Goal: Information Seeking & Learning: Compare options

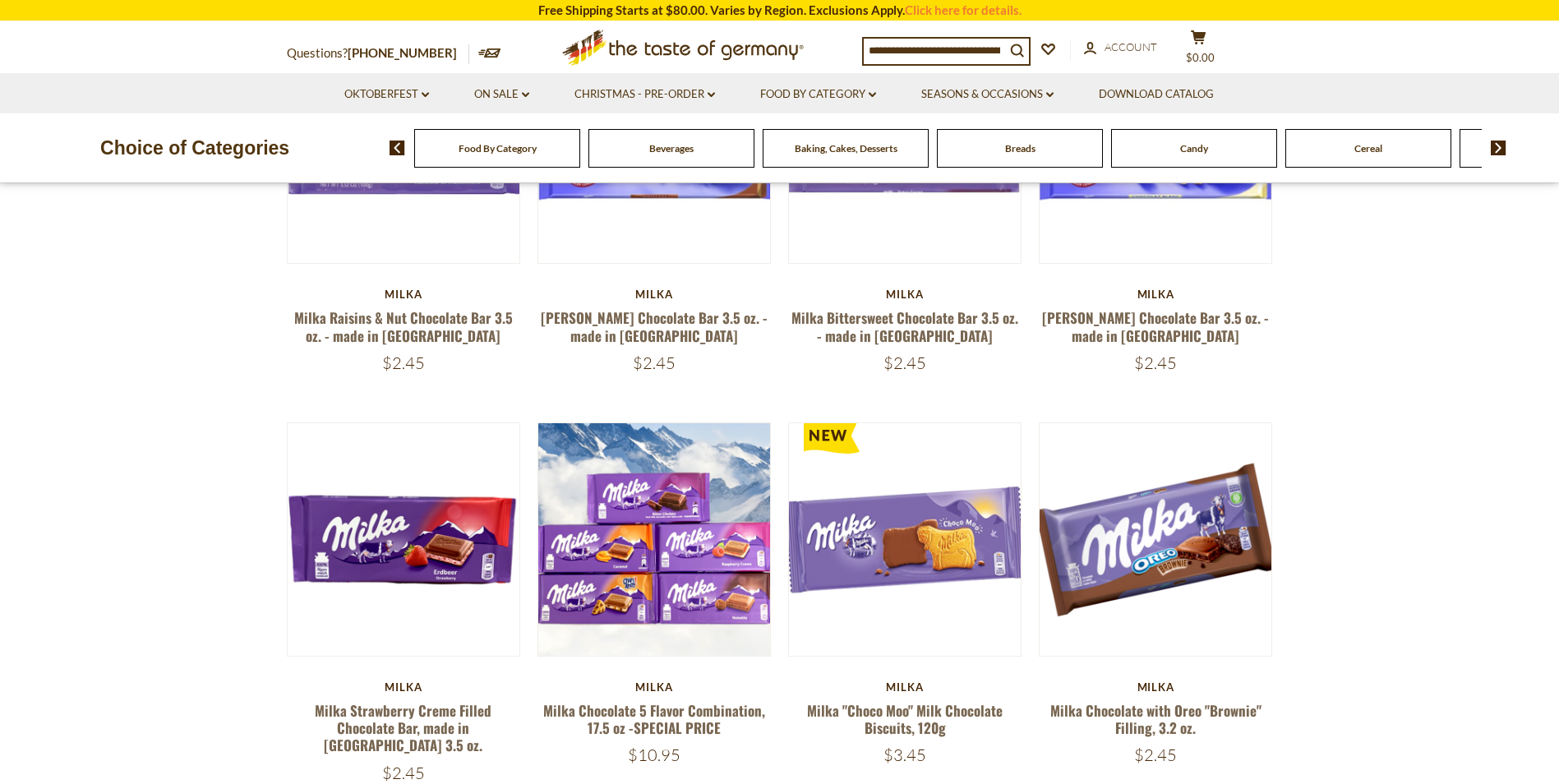
scroll to position [411, 0]
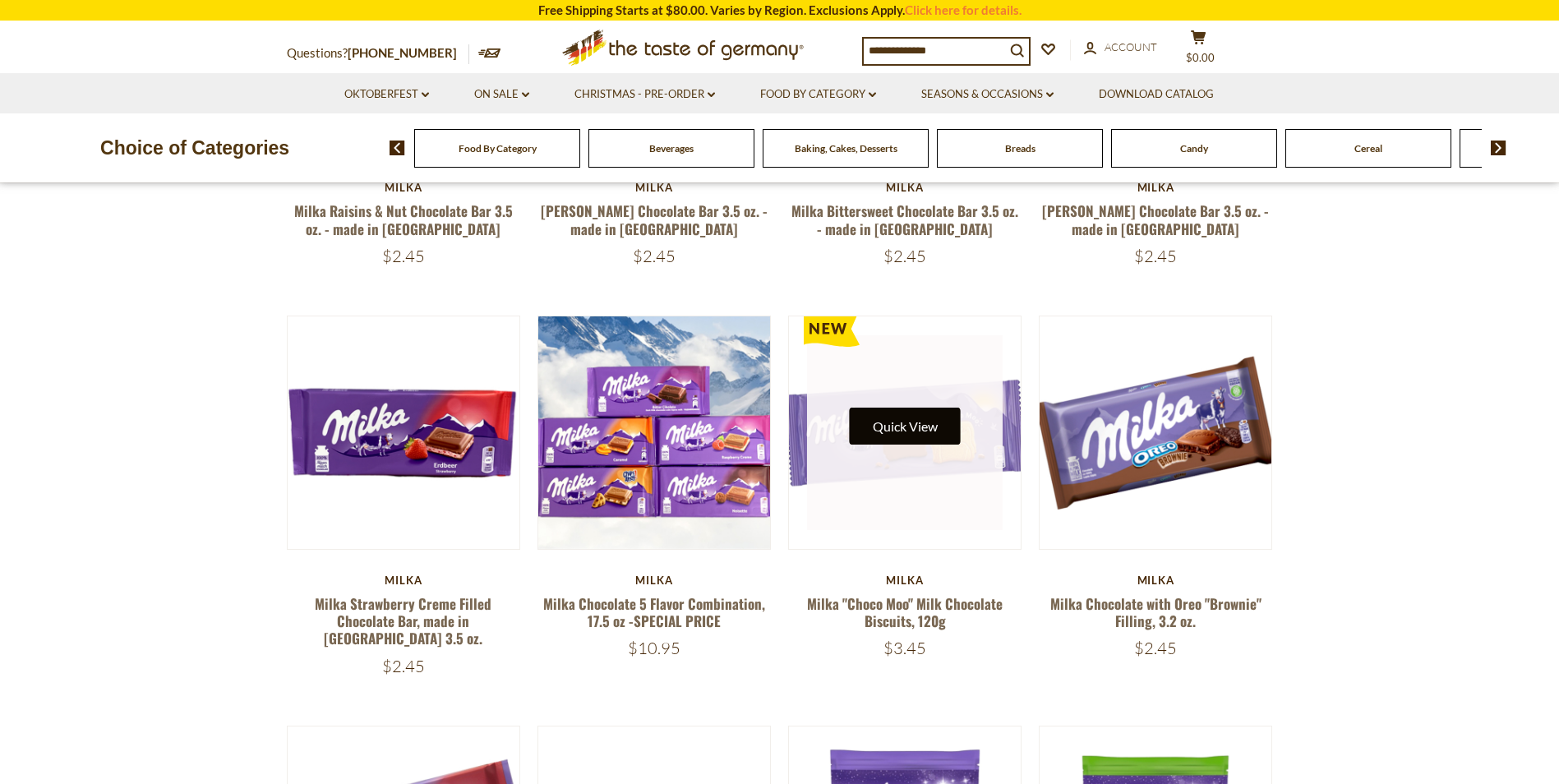
click at [929, 418] on button "Quick View" at bounding box center [906, 425] width 111 height 37
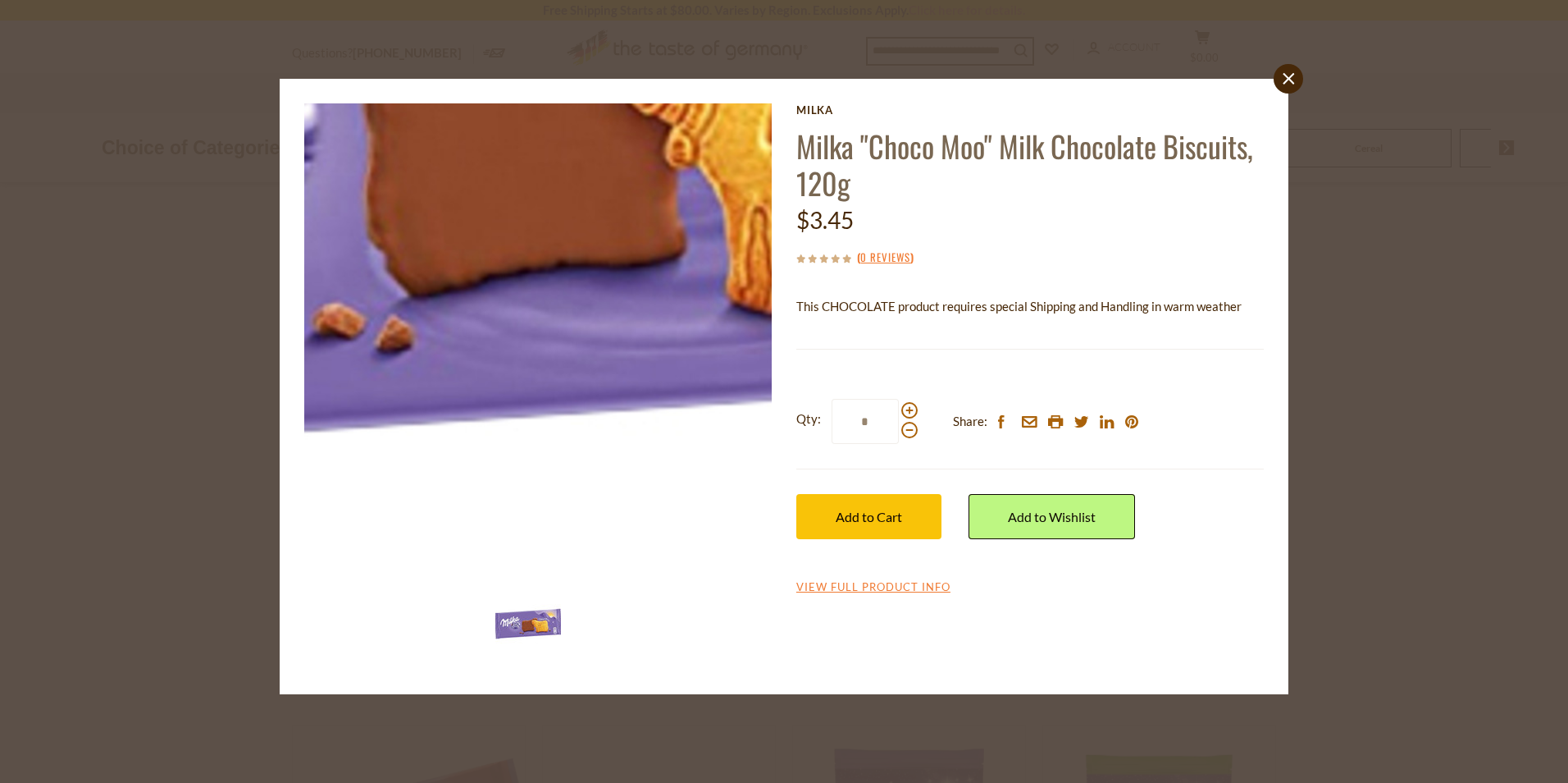
drag, startPoint x: 544, startPoint y: 432, endPoint x: 643, endPoint y: 424, distance: 99.3
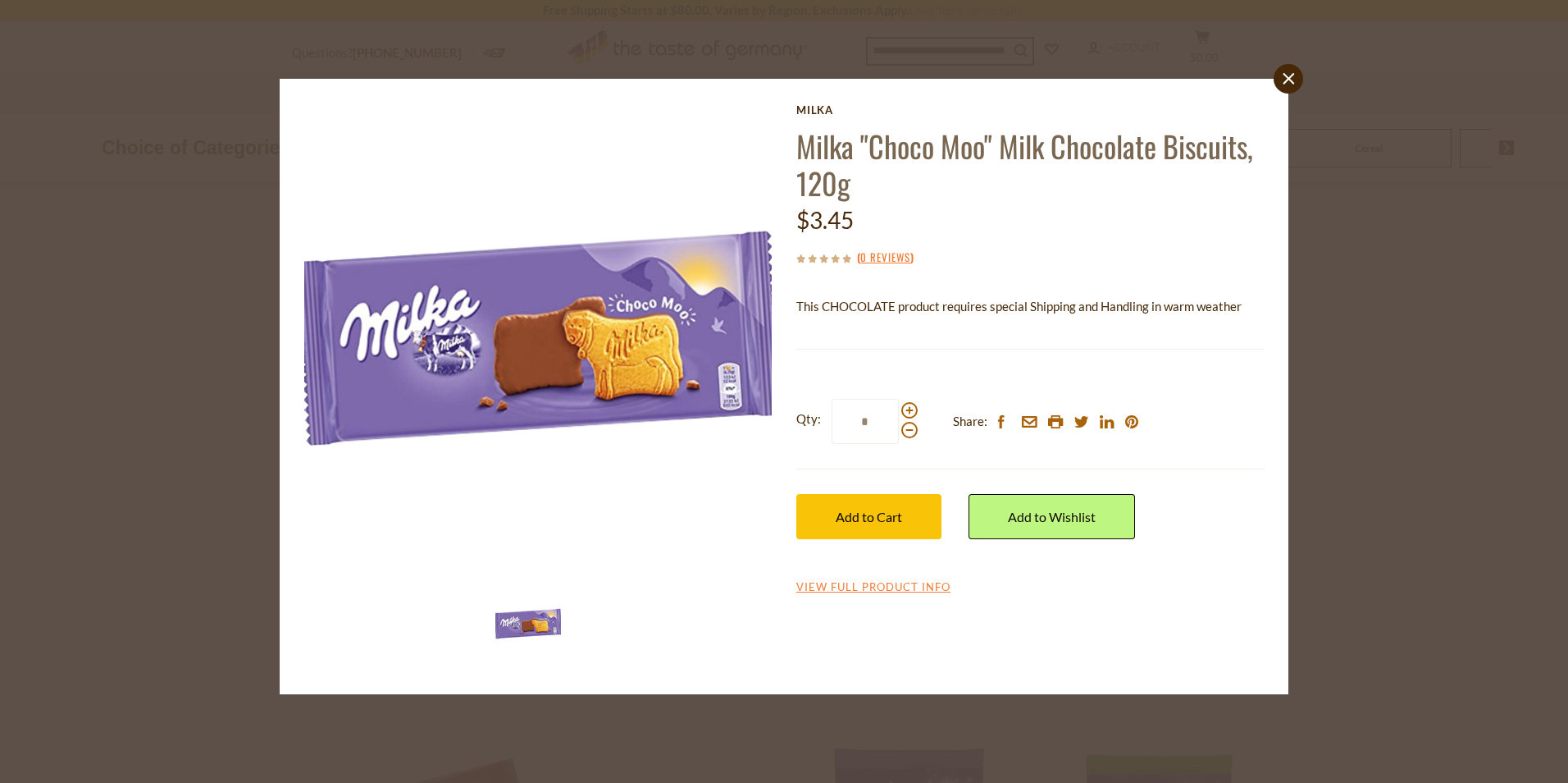
drag, startPoint x: 643, startPoint y: 424, endPoint x: 225, endPoint y: 542, distance: 434.3
click at [225, 542] on div "close [PERSON_NAME] "Choco Moo" Milk Chocolate Biscuits, 120g $3.45 ( 0 Reviews…" at bounding box center [784, 391] width 1568 height 783
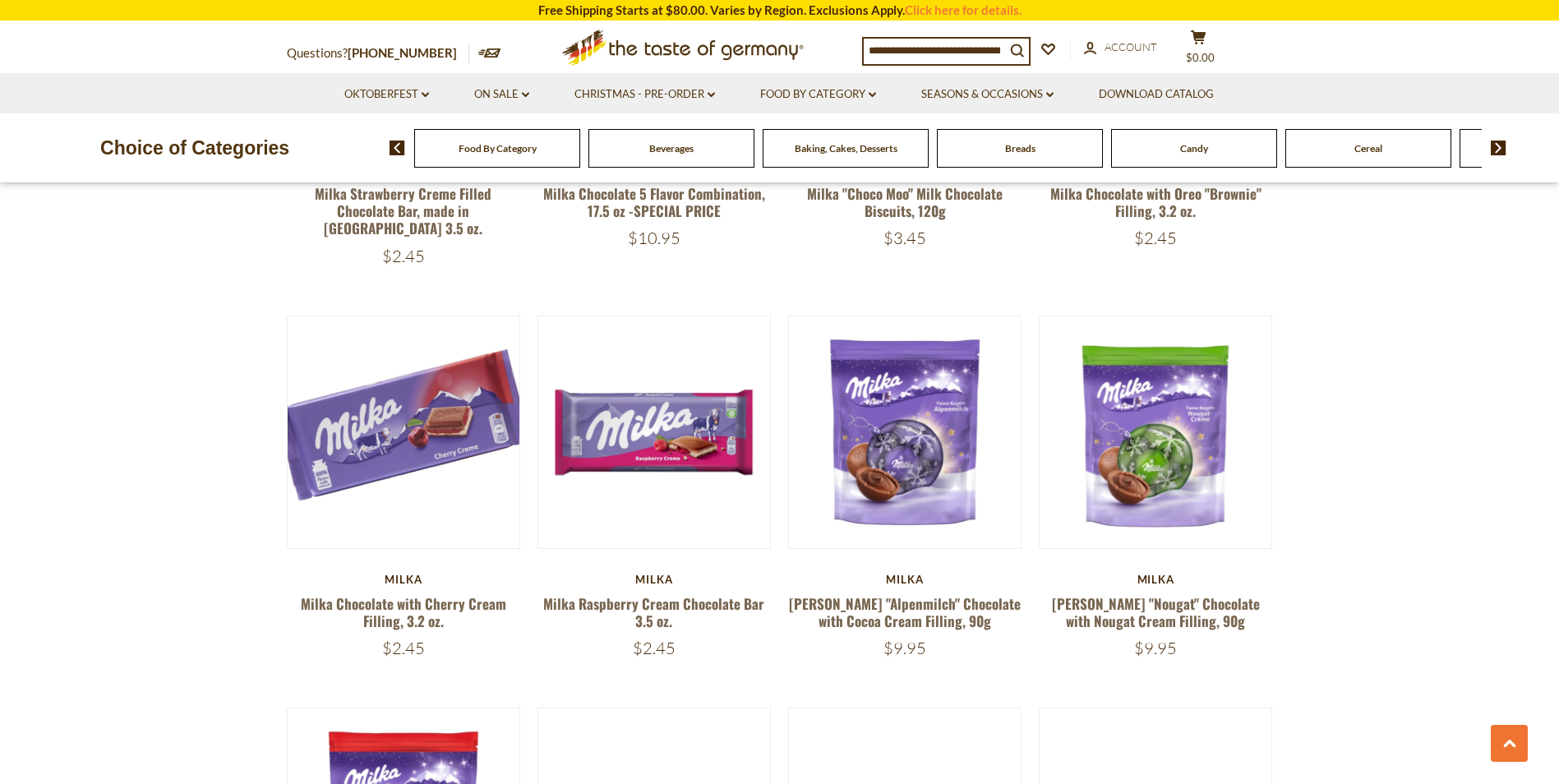
scroll to position [822, 0]
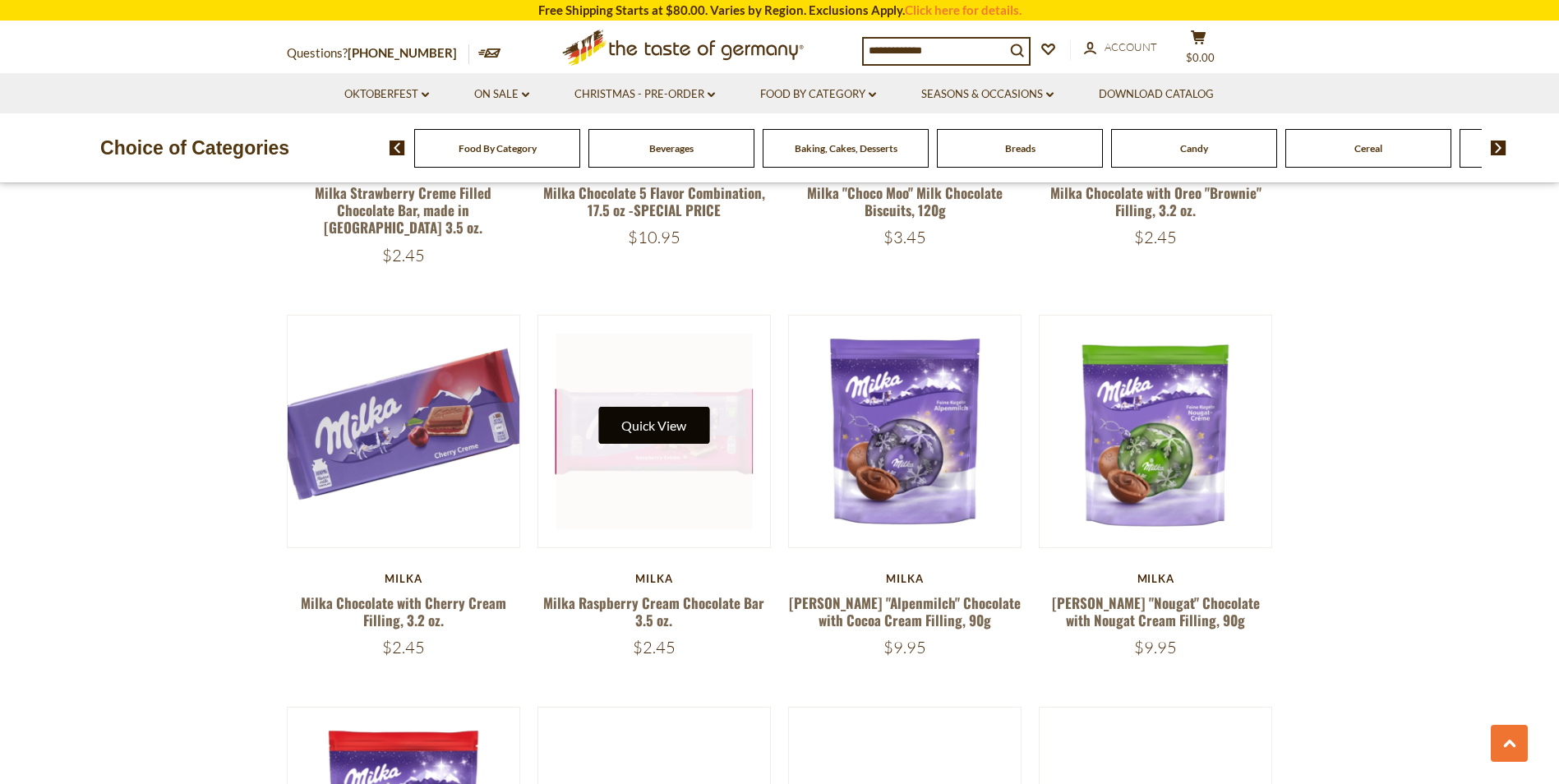
click at [683, 407] on button "Quick View" at bounding box center [654, 424] width 111 height 37
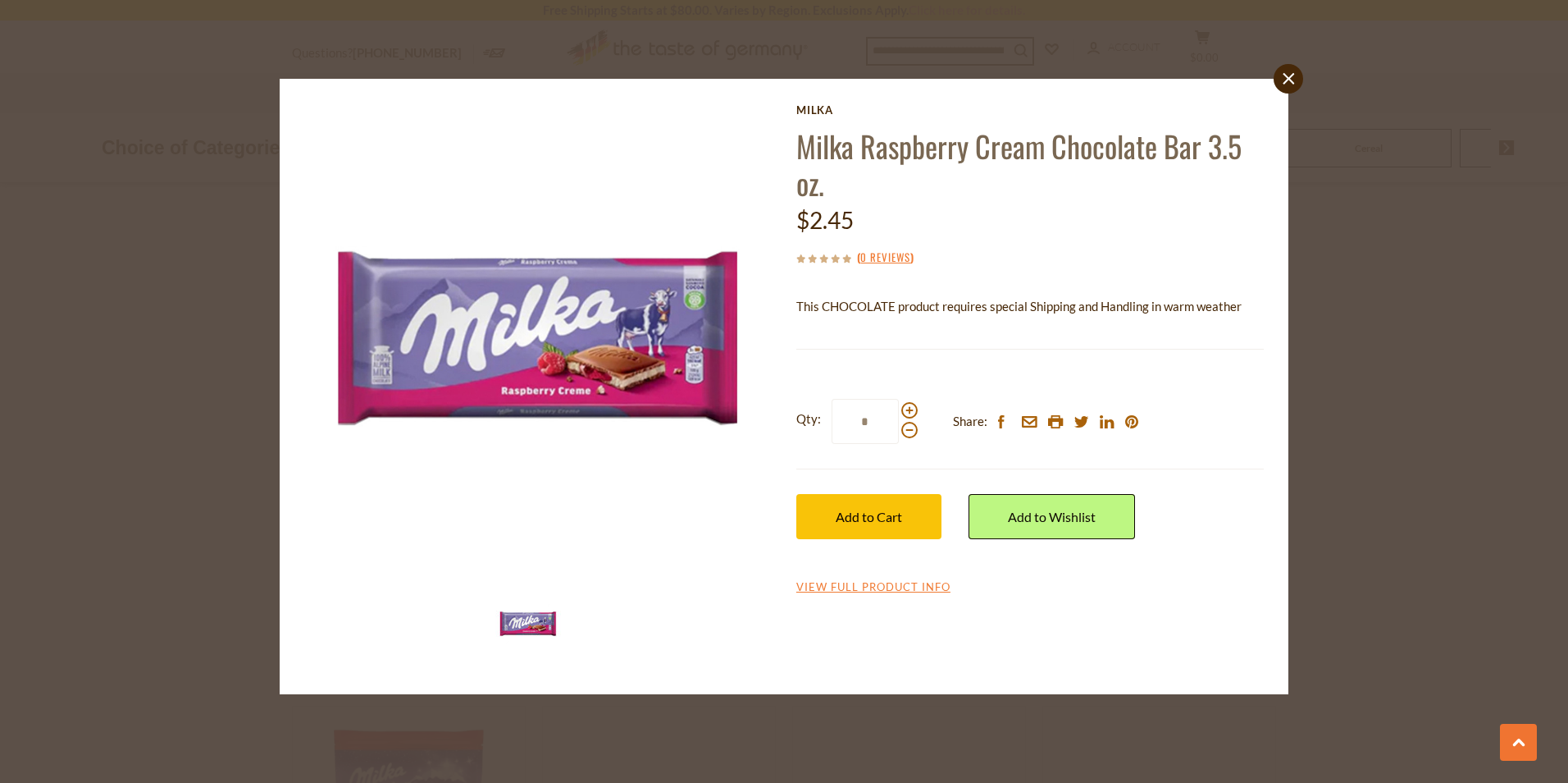
click at [1444, 354] on div "close [PERSON_NAME] Raspberry Cream Chocolate Bar 3.5 oz. $2.45 ( 0 Reviews ) T…" at bounding box center [784, 391] width 1568 height 783
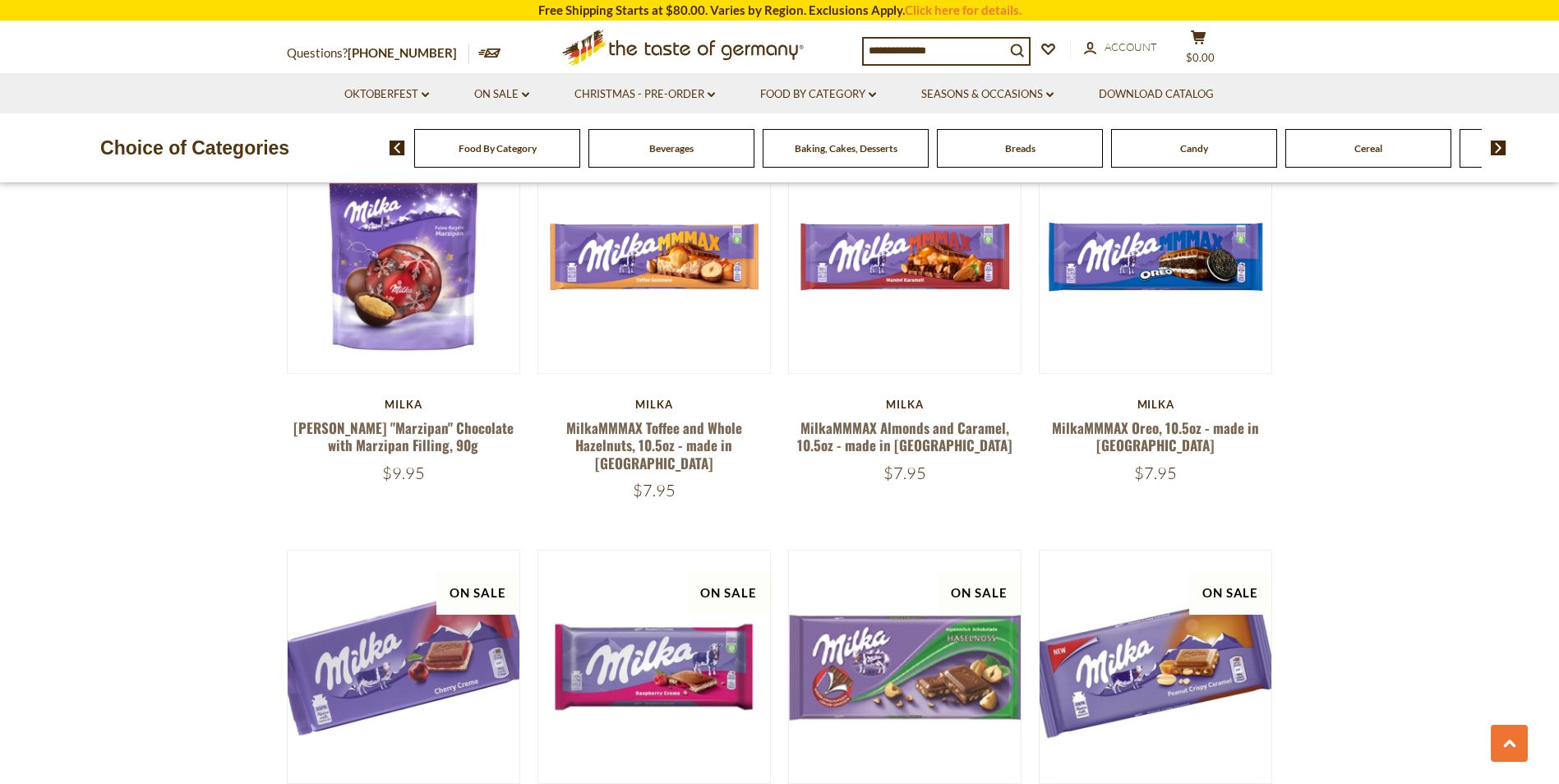
scroll to position [1397, 0]
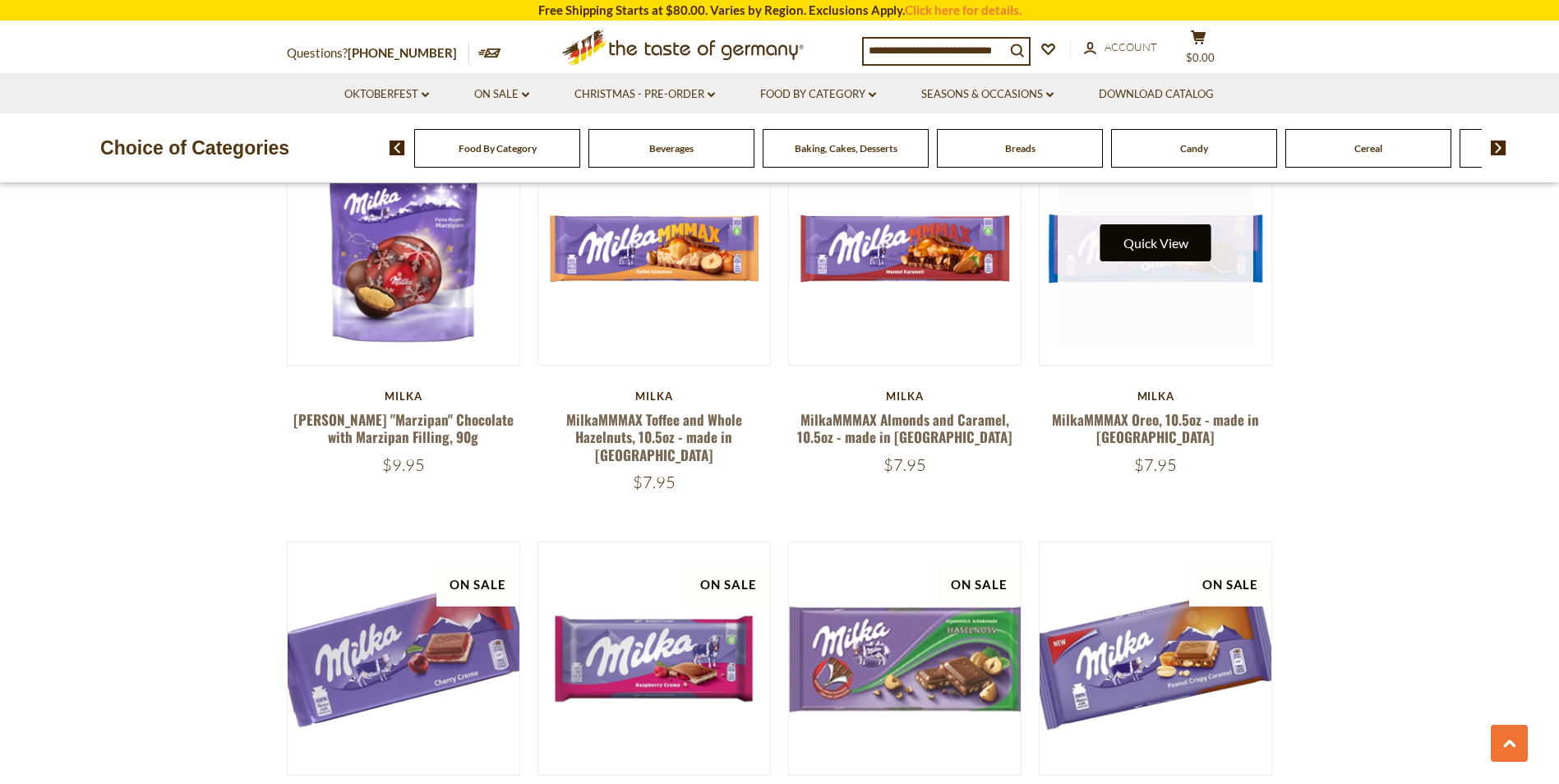
click at [1182, 230] on button "Quick View" at bounding box center [1156, 242] width 111 height 37
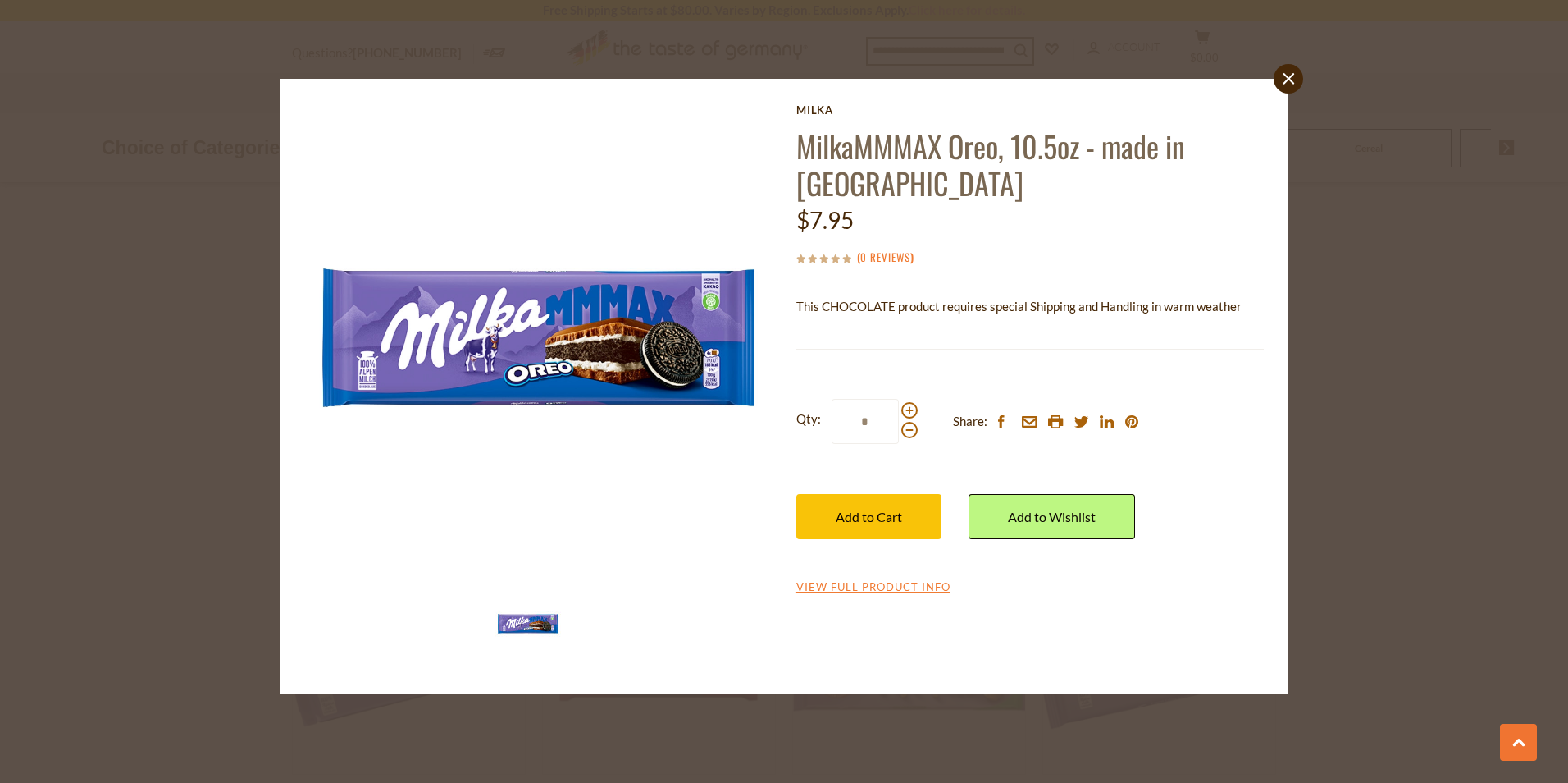
click at [1373, 352] on div "close Milka MilkaMMMAX Oreo, 10.5oz - made in [GEOGRAPHIC_DATA] $7.95 ( 0 Revie…" at bounding box center [784, 391] width 1568 height 783
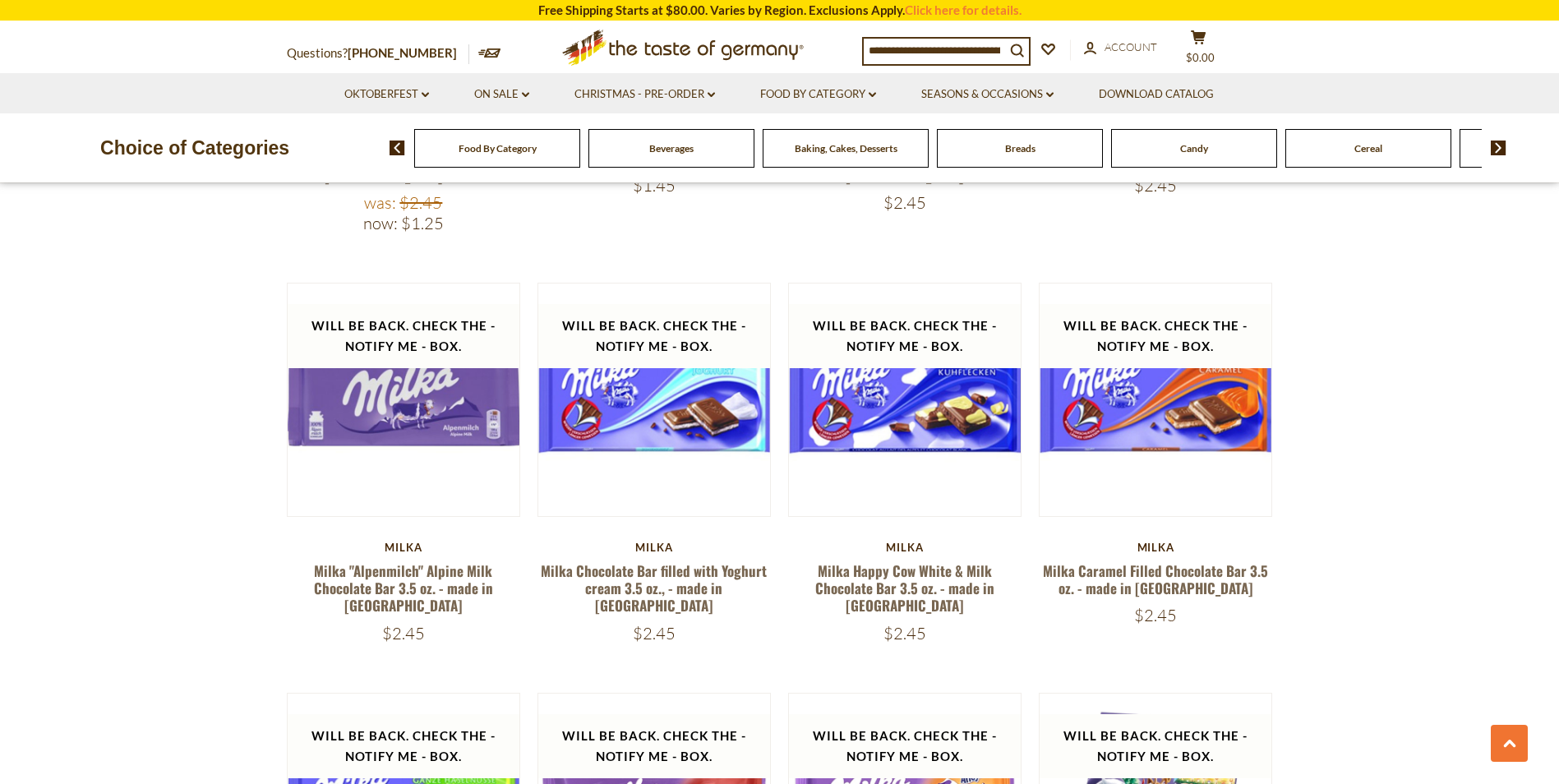
scroll to position [2958, 0]
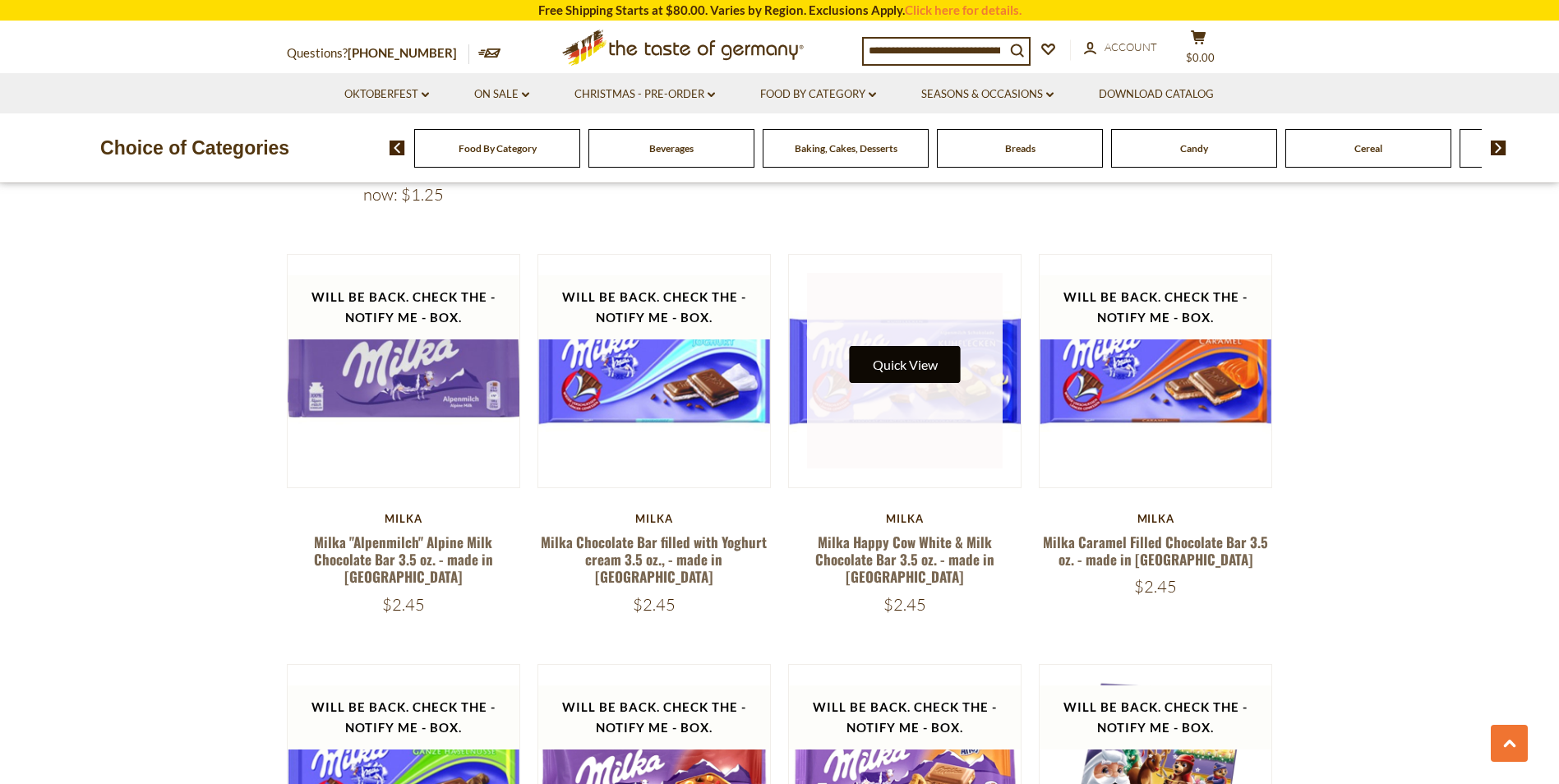
click at [920, 346] on button "Quick View" at bounding box center [906, 364] width 111 height 37
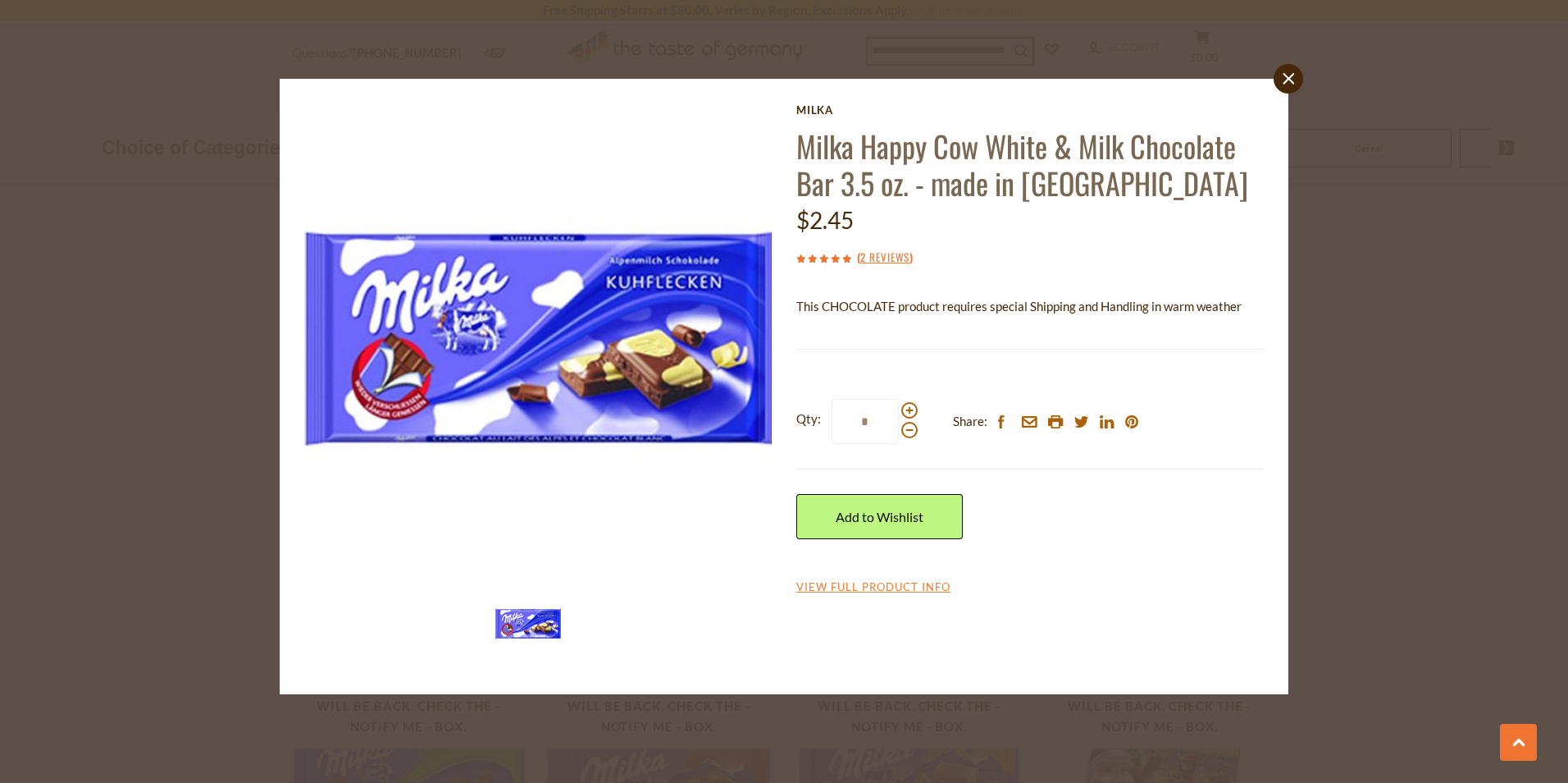
click at [1390, 296] on div "close [PERSON_NAME] Happy Cow White & Milk Chocolate Bar 3.5 oz. - made in [GEO…" at bounding box center [784, 391] width 1568 height 783
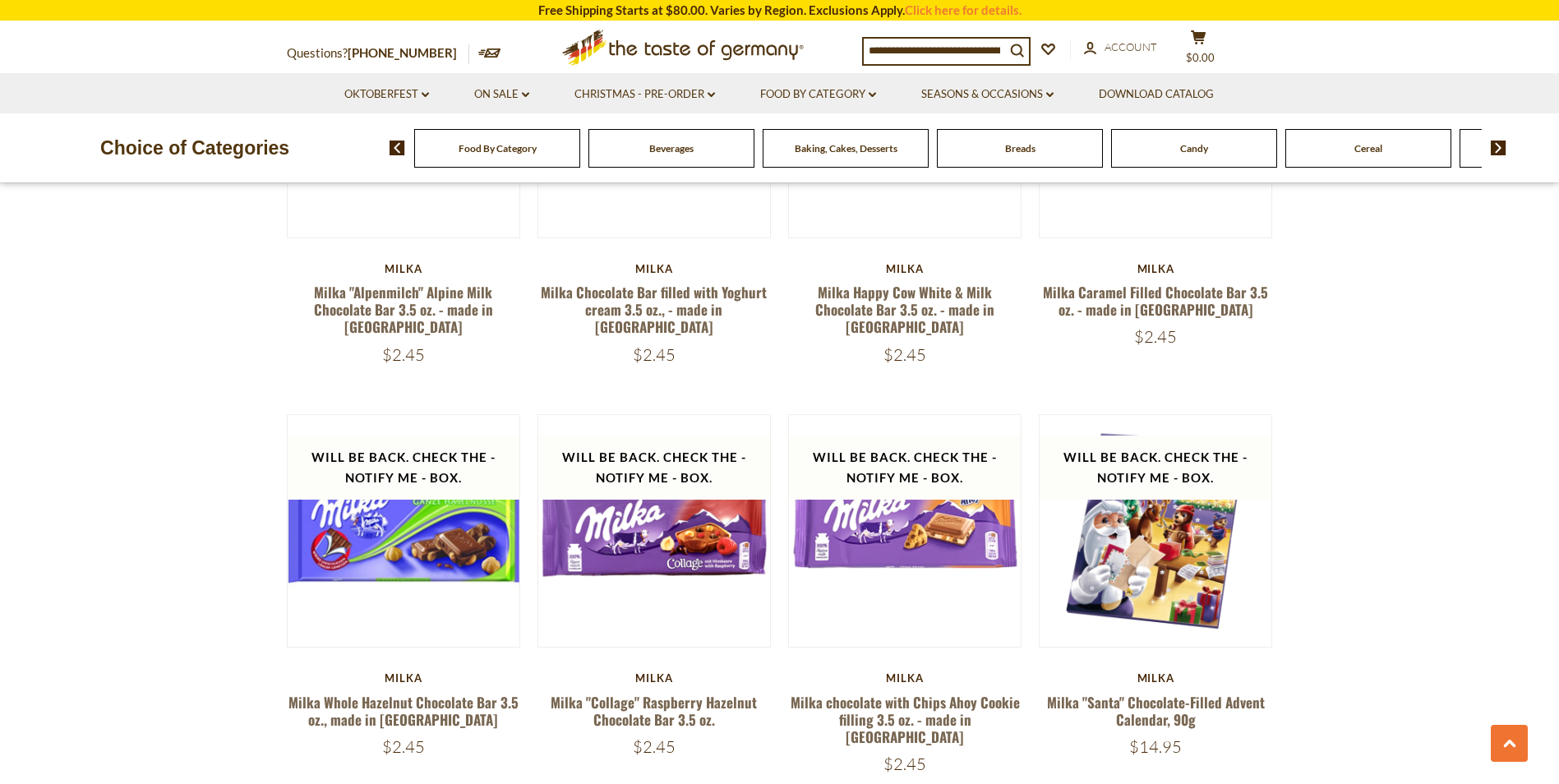
scroll to position [3287, 0]
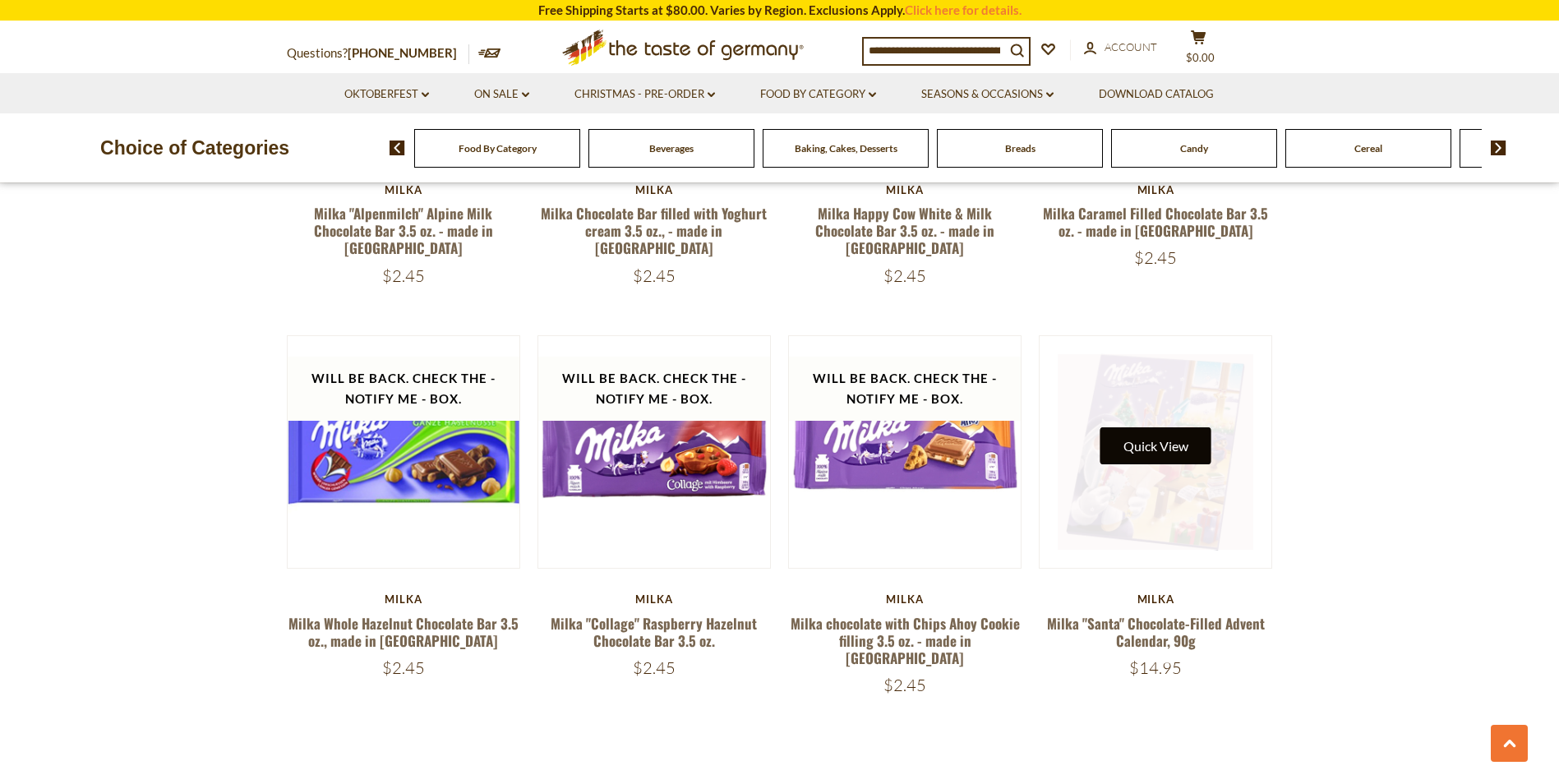
click at [1188, 427] on button "Quick View" at bounding box center [1156, 445] width 111 height 37
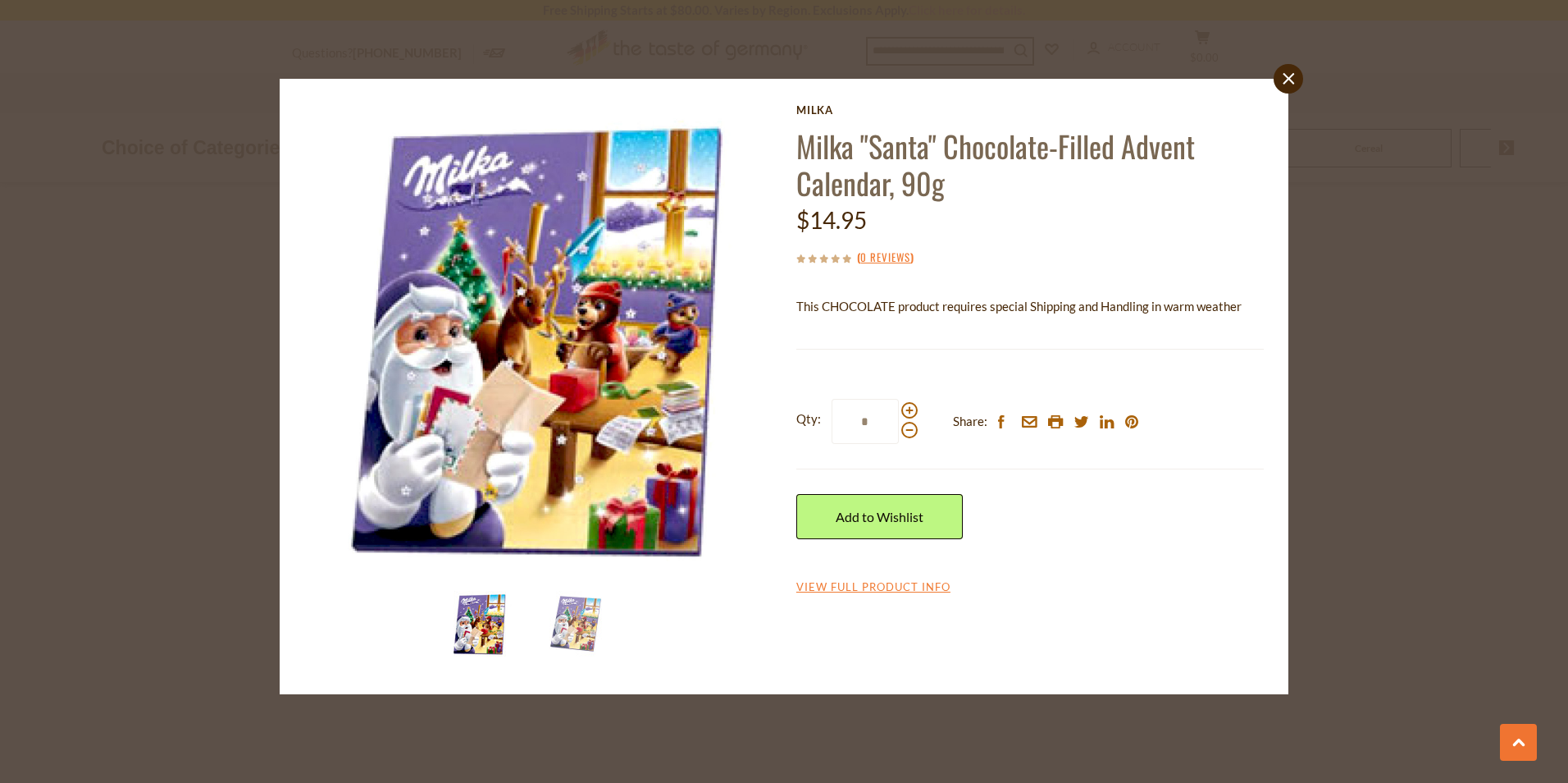
drag, startPoint x: 1187, startPoint y: 353, endPoint x: 992, endPoint y: 282, distance: 207.5
click at [993, 282] on div "[PERSON_NAME] "Santa" Chocolate-Filled Advent Calendar, 90g $14.95 ( 0 Reviews …" at bounding box center [1031, 351] width 468 height 494
click at [577, 613] on img at bounding box center [576, 624] width 66 height 66
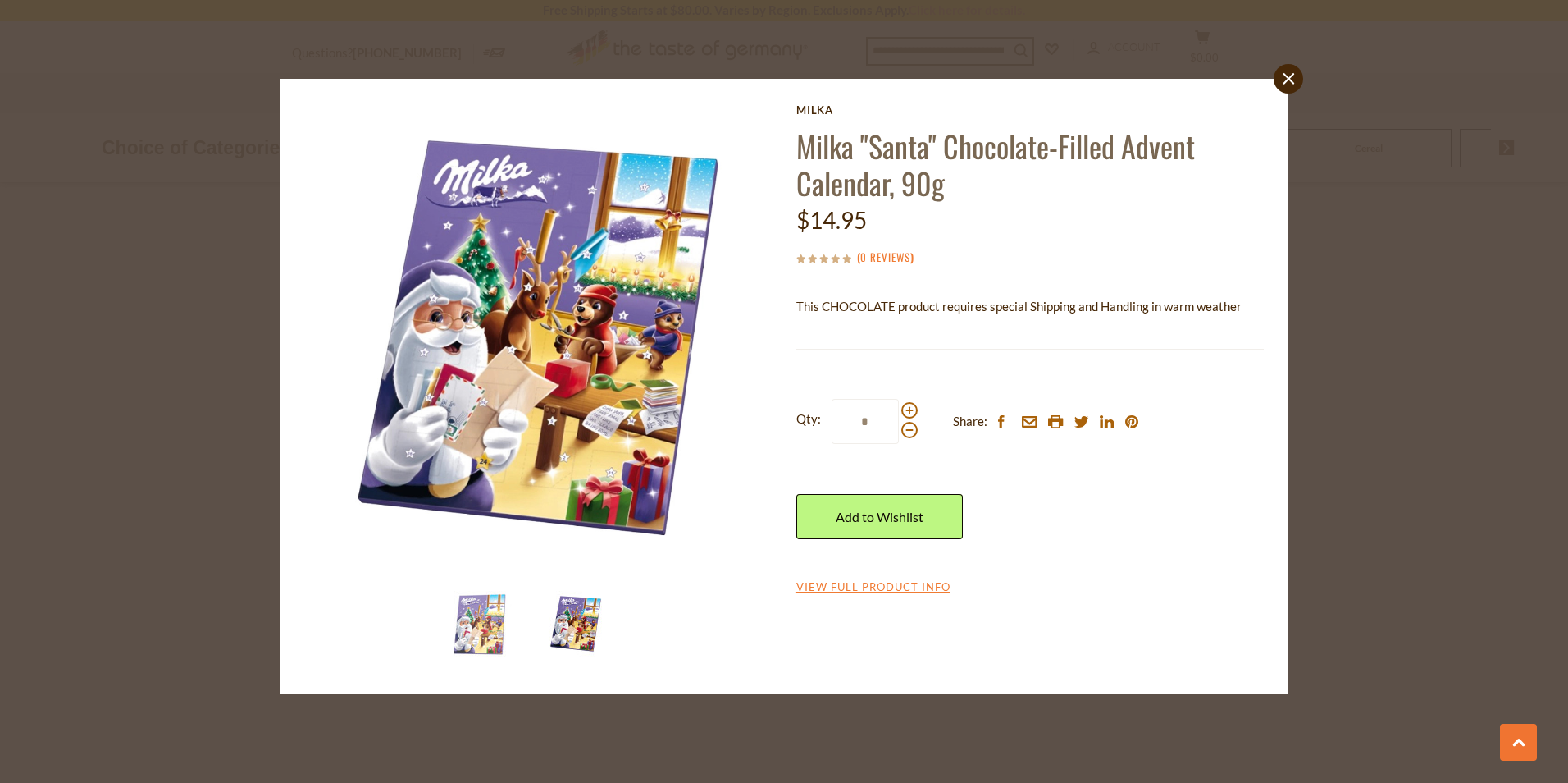
click at [1421, 523] on div "close [PERSON_NAME] "Santa" Chocolate-Filled Advent Calendar, 90g $14.95 ( 0 Re…" at bounding box center [784, 391] width 1568 height 783
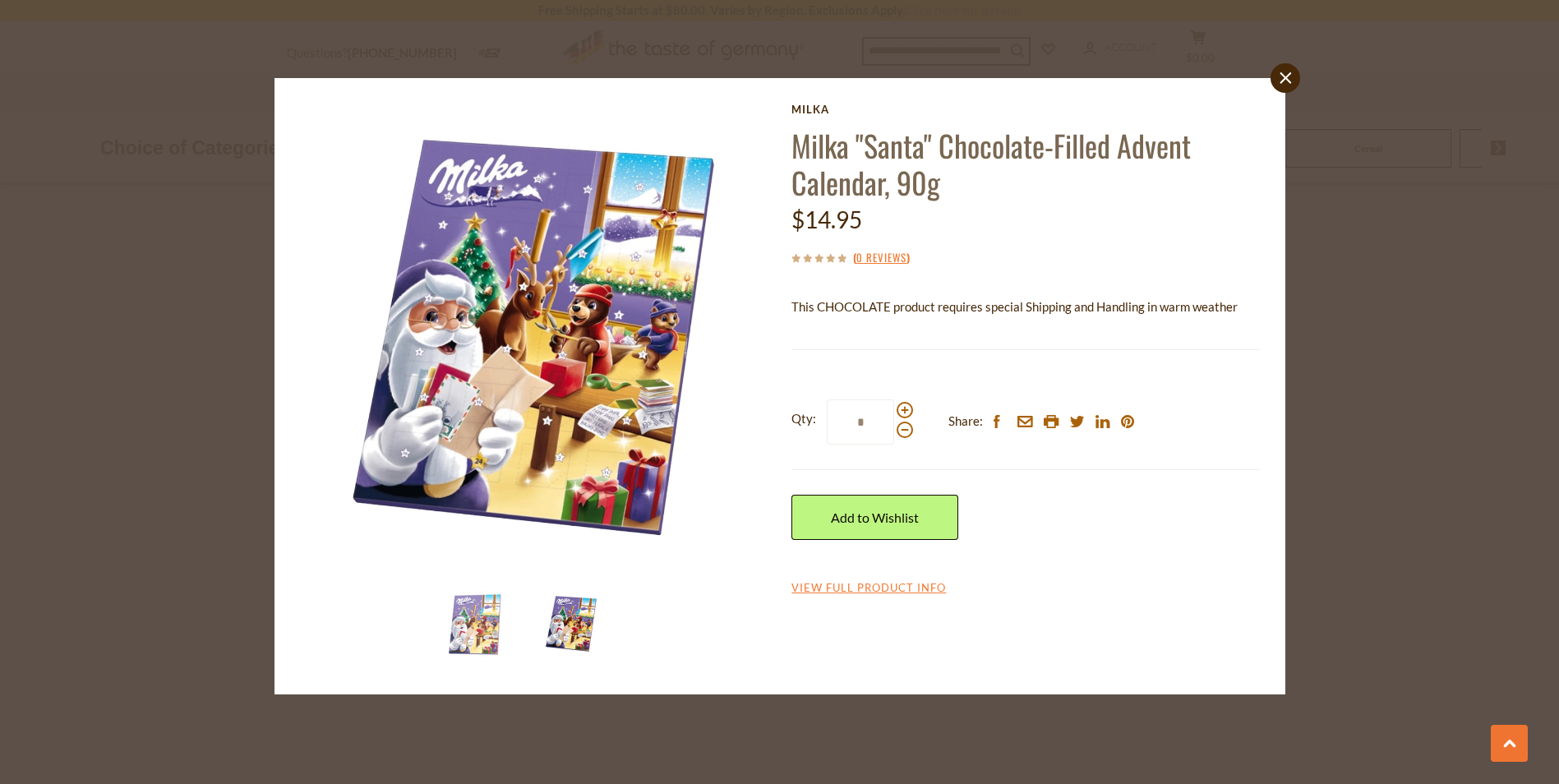
click at [1424, 523] on div at bounding box center [780, 392] width 1559 height 784
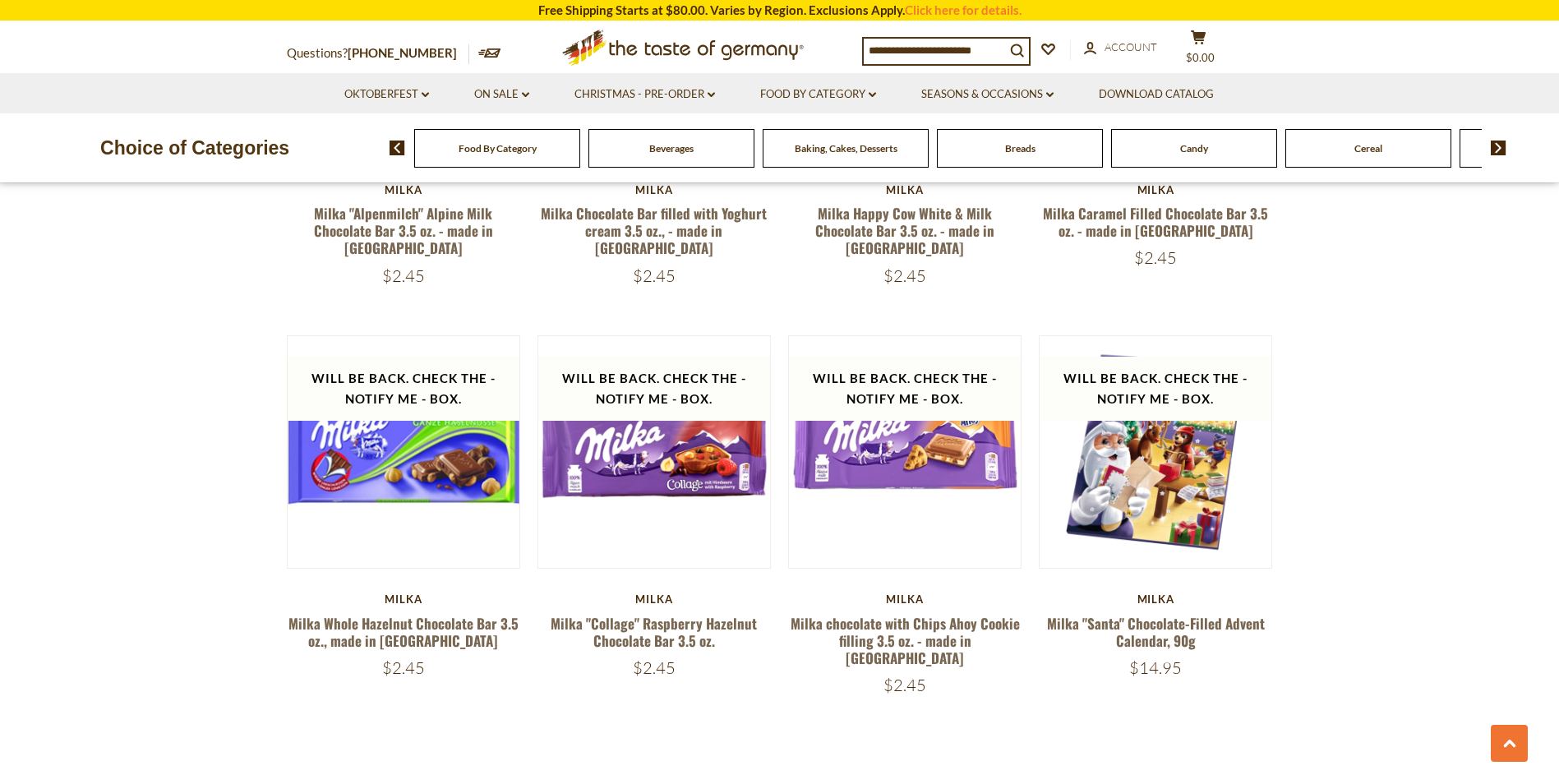
drag, startPoint x: 797, startPoint y: 688, endPoint x: 805, endPoint y: 683, distance: 9.4
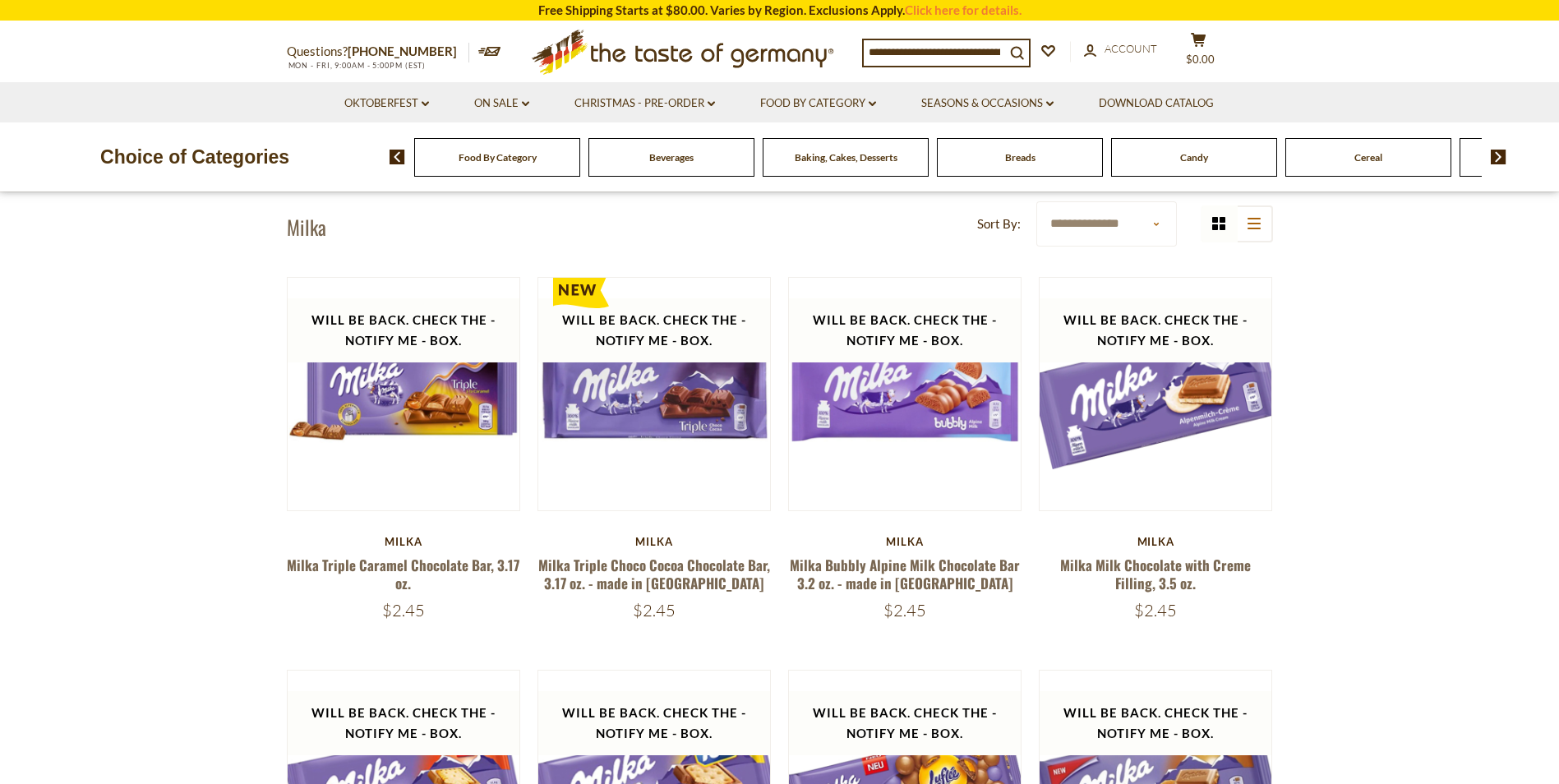
scroll to position [82, 0]
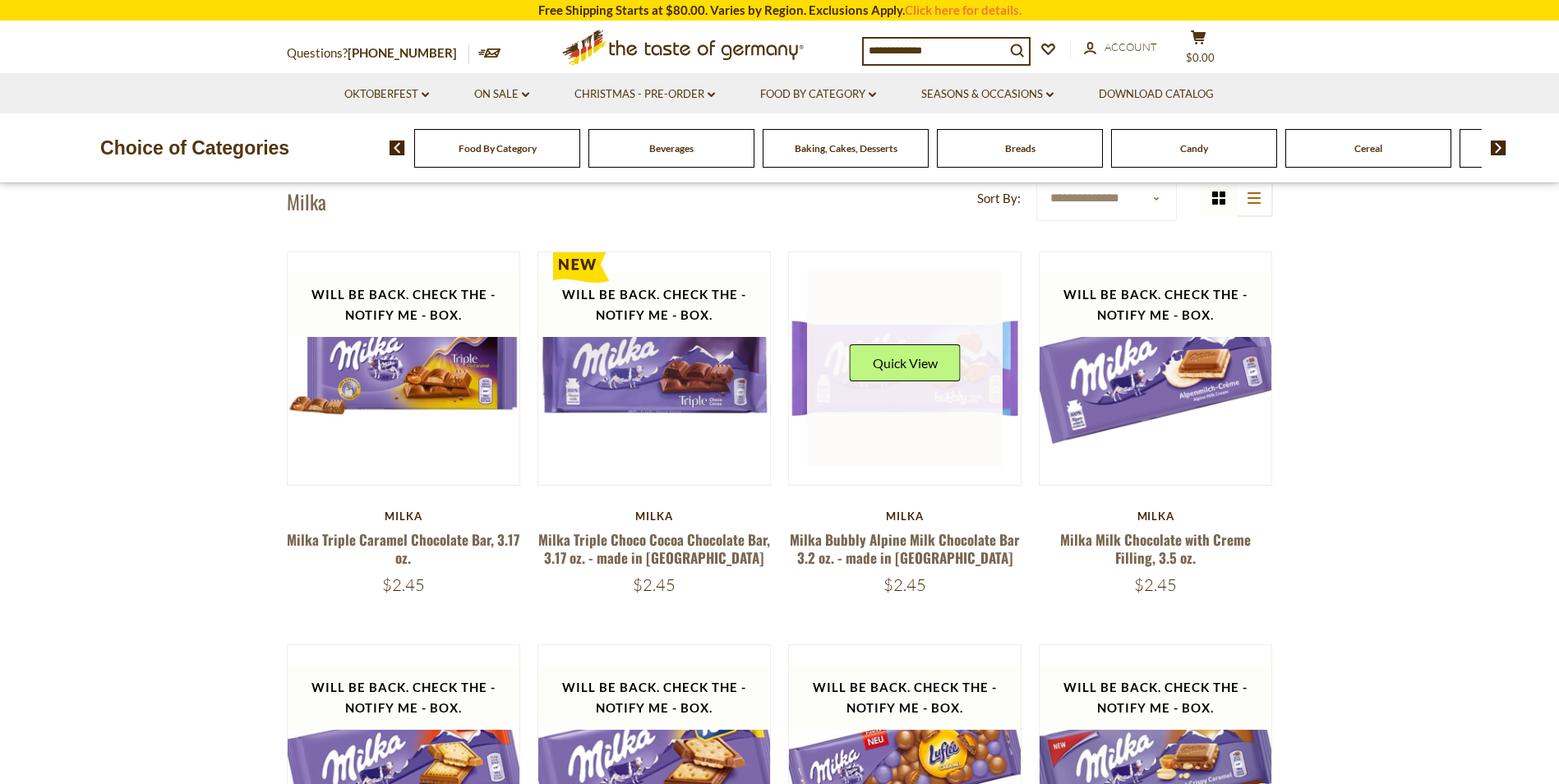
click at [907, 390] on div "Quick View" at bounding box center [905, 369] width 196 height 196
click at [906, 372] on button "Quick View" at bounding box center [906, 362] width 111 height 37
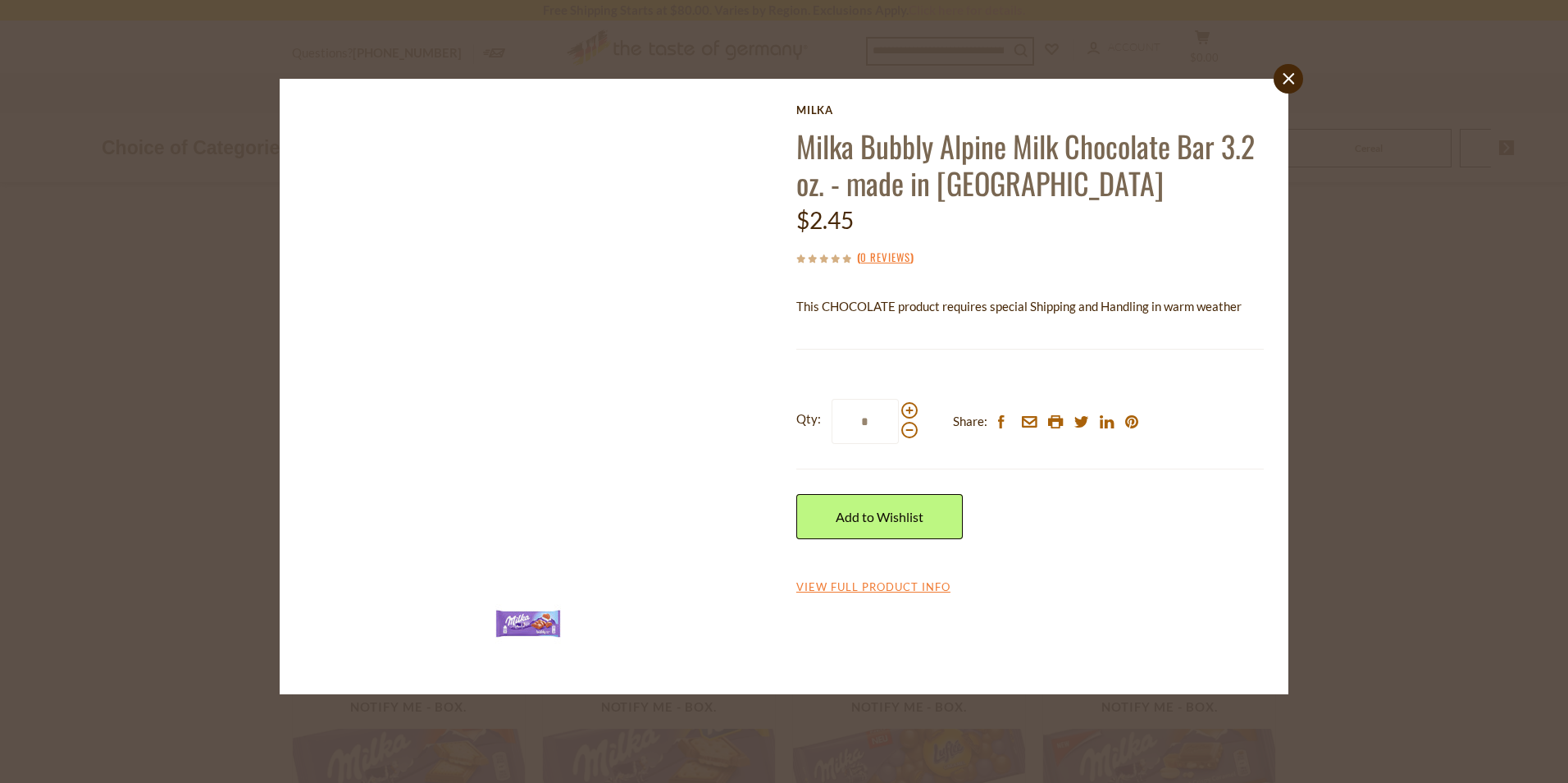
drag, startPoint x: 850, startPoint y: 350, endPoint x: 629, endPoint y: 330, distance: 221.9
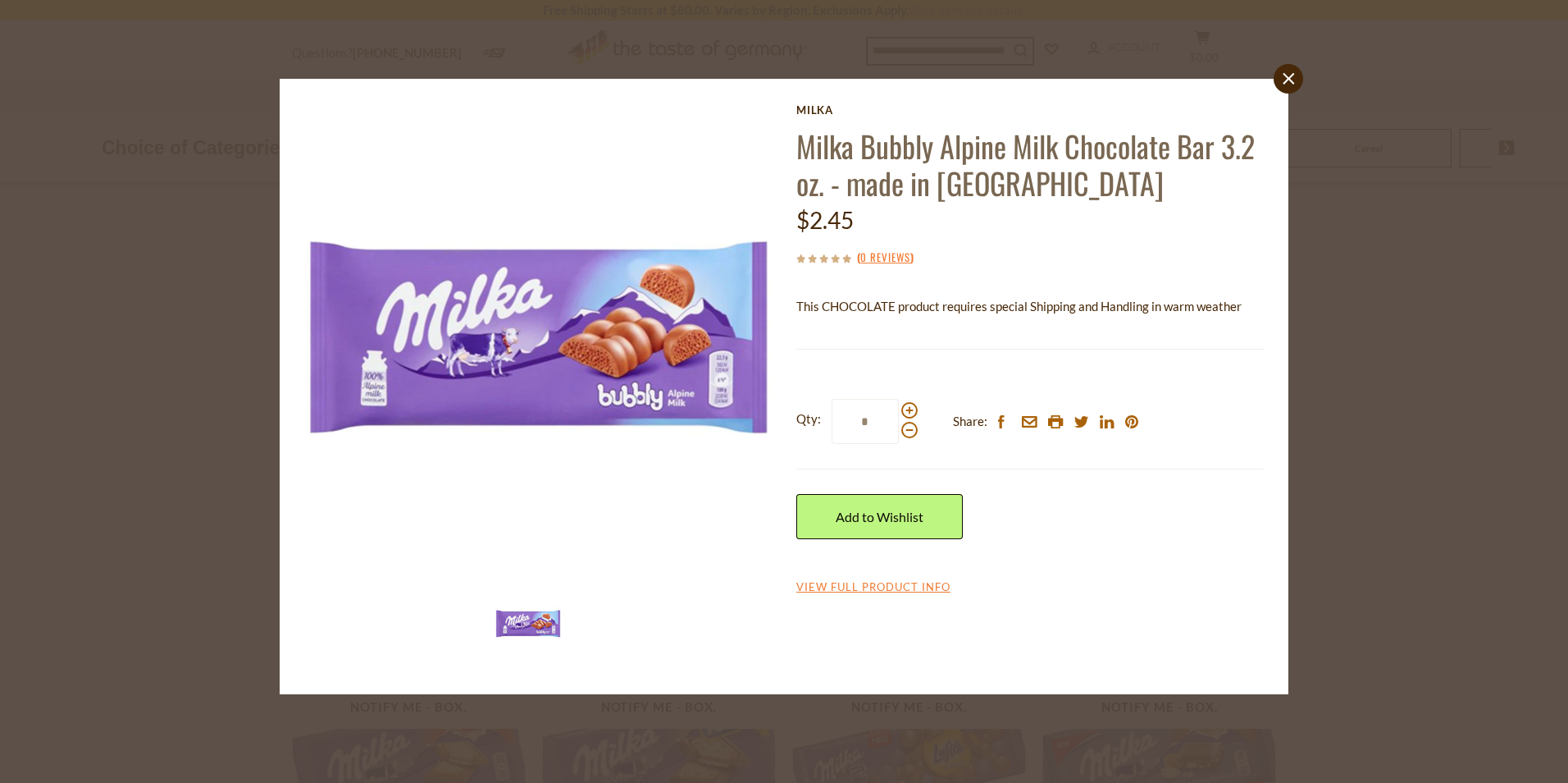
drag, startPoint x: 629, startPoint y: 330, endPoint x: 1073, endPoint y: 229, distance: 455.3
click at [1058, 229] on div "$2.45" at bounding box center [1031, 220] width 468 height 39
click at [1391, 218] on div "close [PERSON_NAME] Bubbly Alpine Milk Chocolate Bar 3.2 oz. - made in [GEOGRAP…" at bounding box center [784, 391] width 1568 height 783
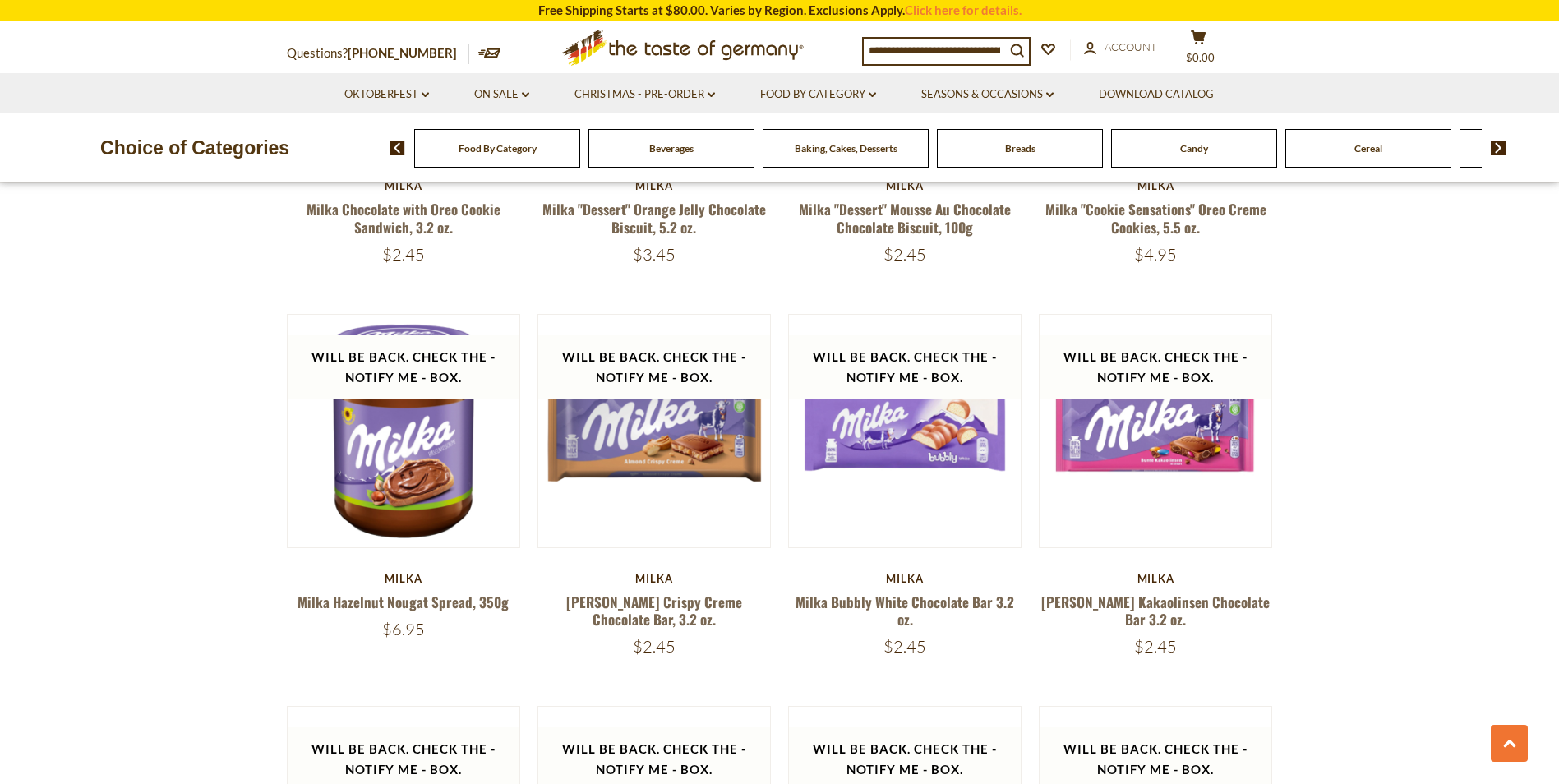
scroll to position [1233, 0]
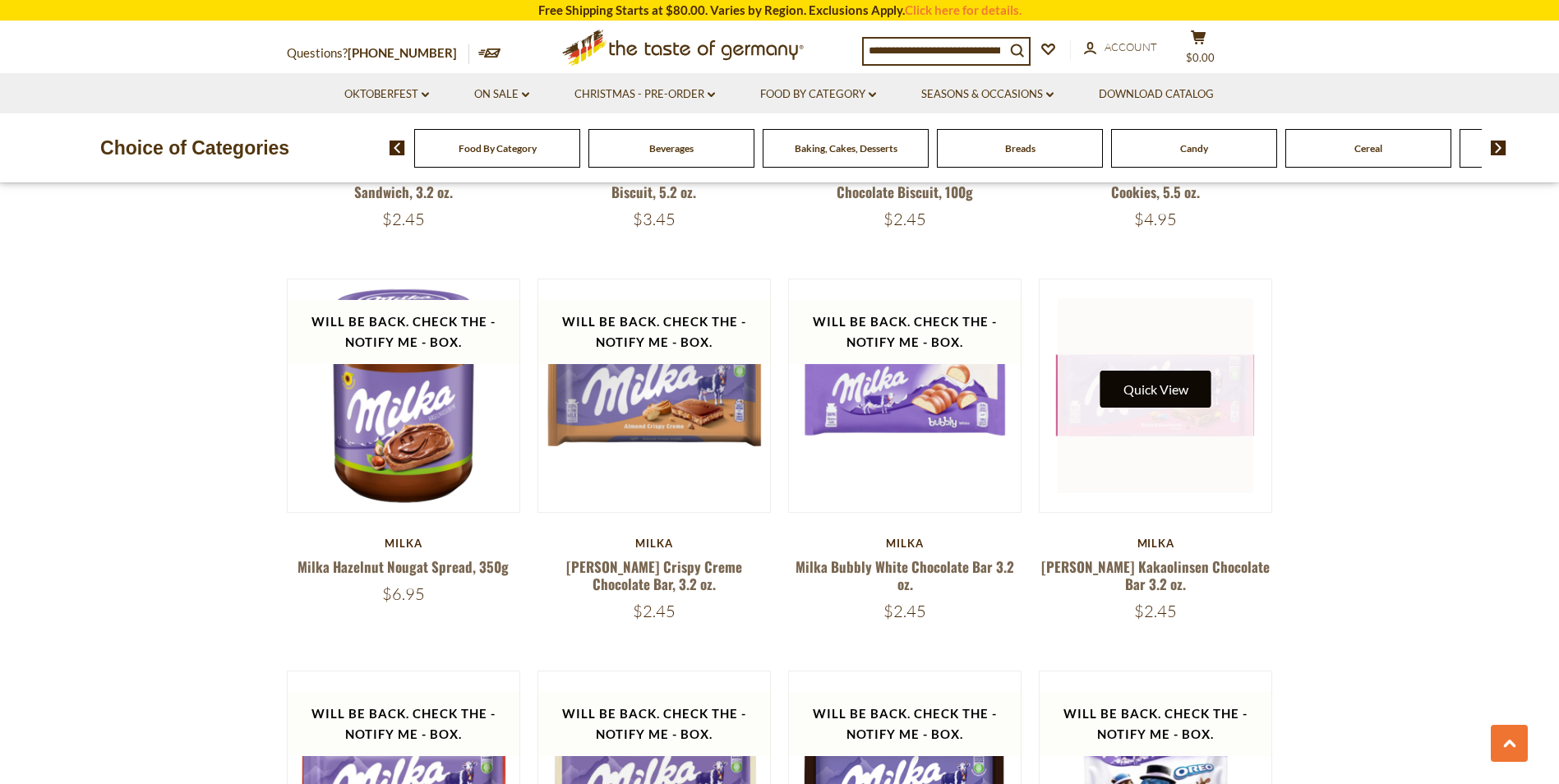
click at [1176, 388] on button "Quick View" at bounding box center [1156, 389] width 111 height 37
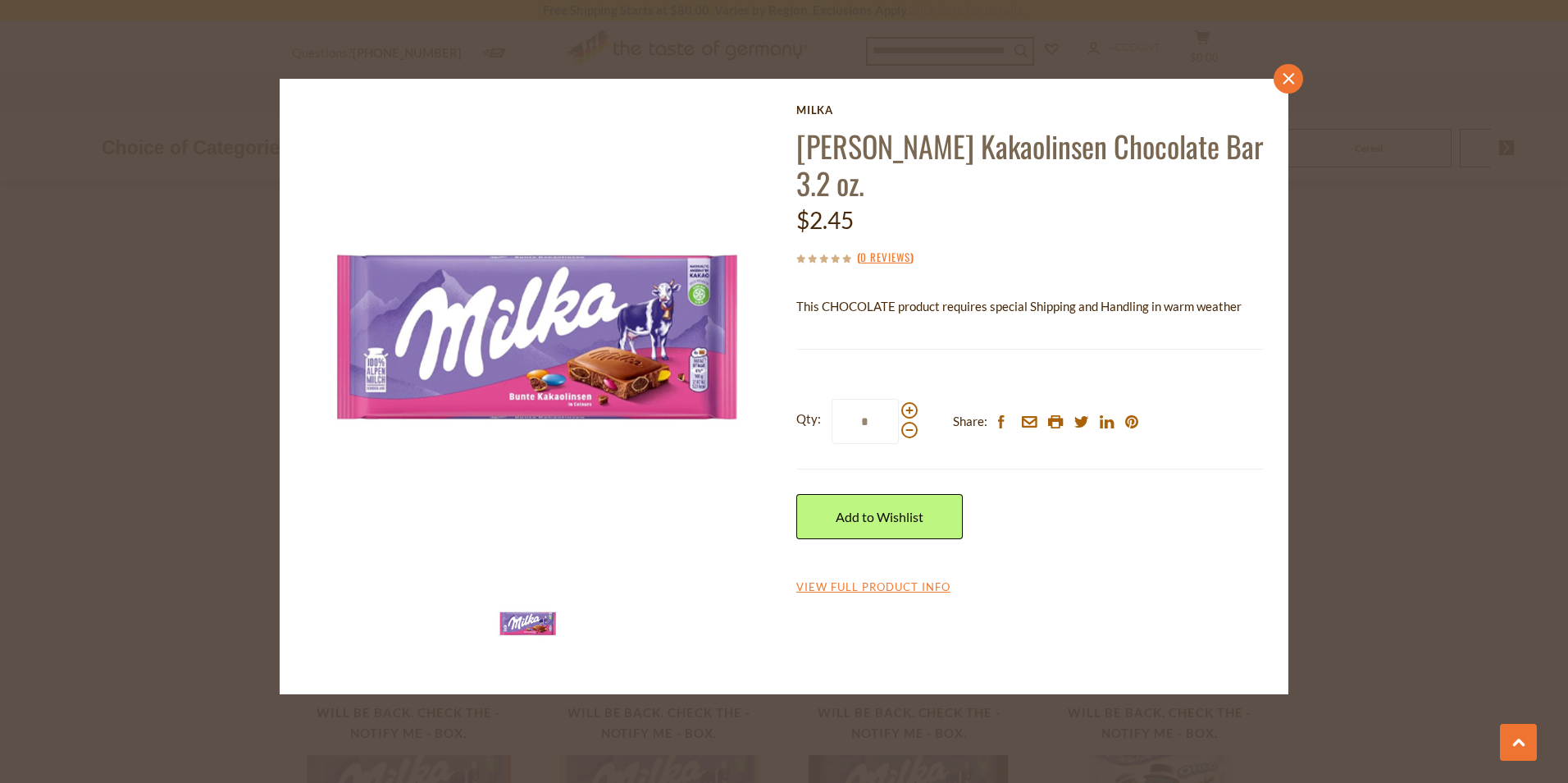
click at [1285, 86] on link "close" at bounding box center [1288, 78] width 29 height 29
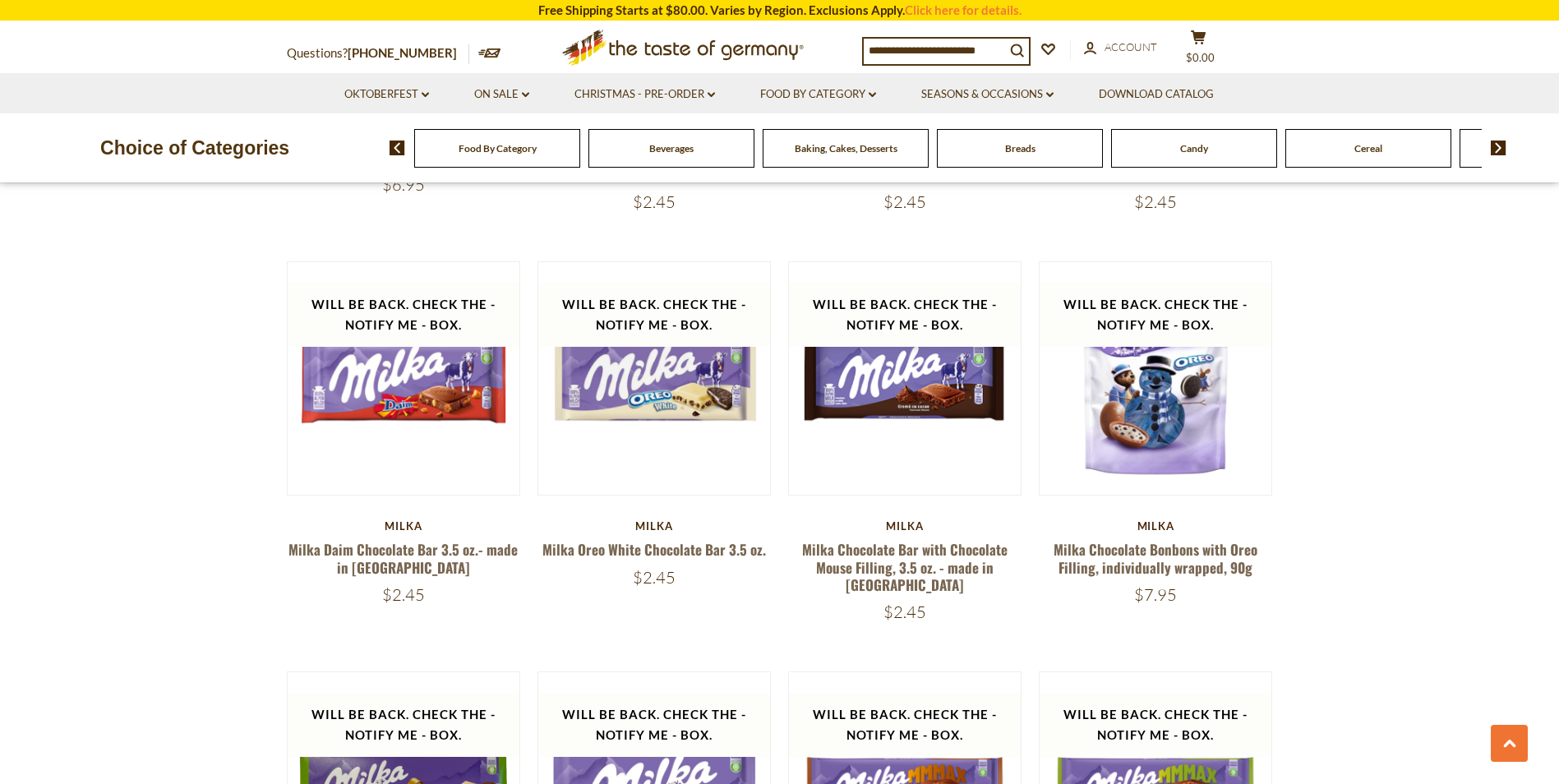
scroll to position [1643, 0]
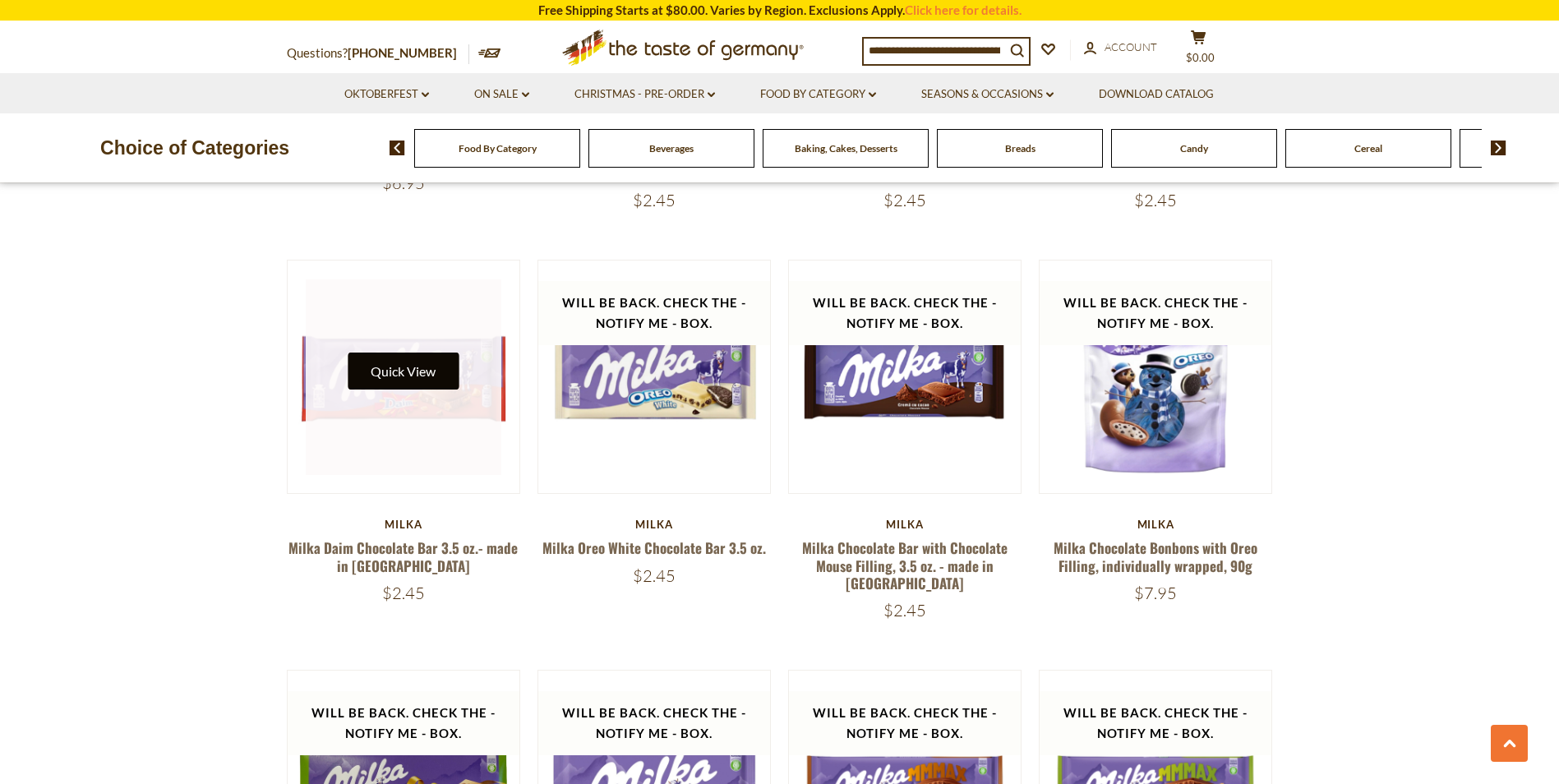
click at [410, 378] on button "Quick View" at bounding box center [403, 371] width 111 height 37
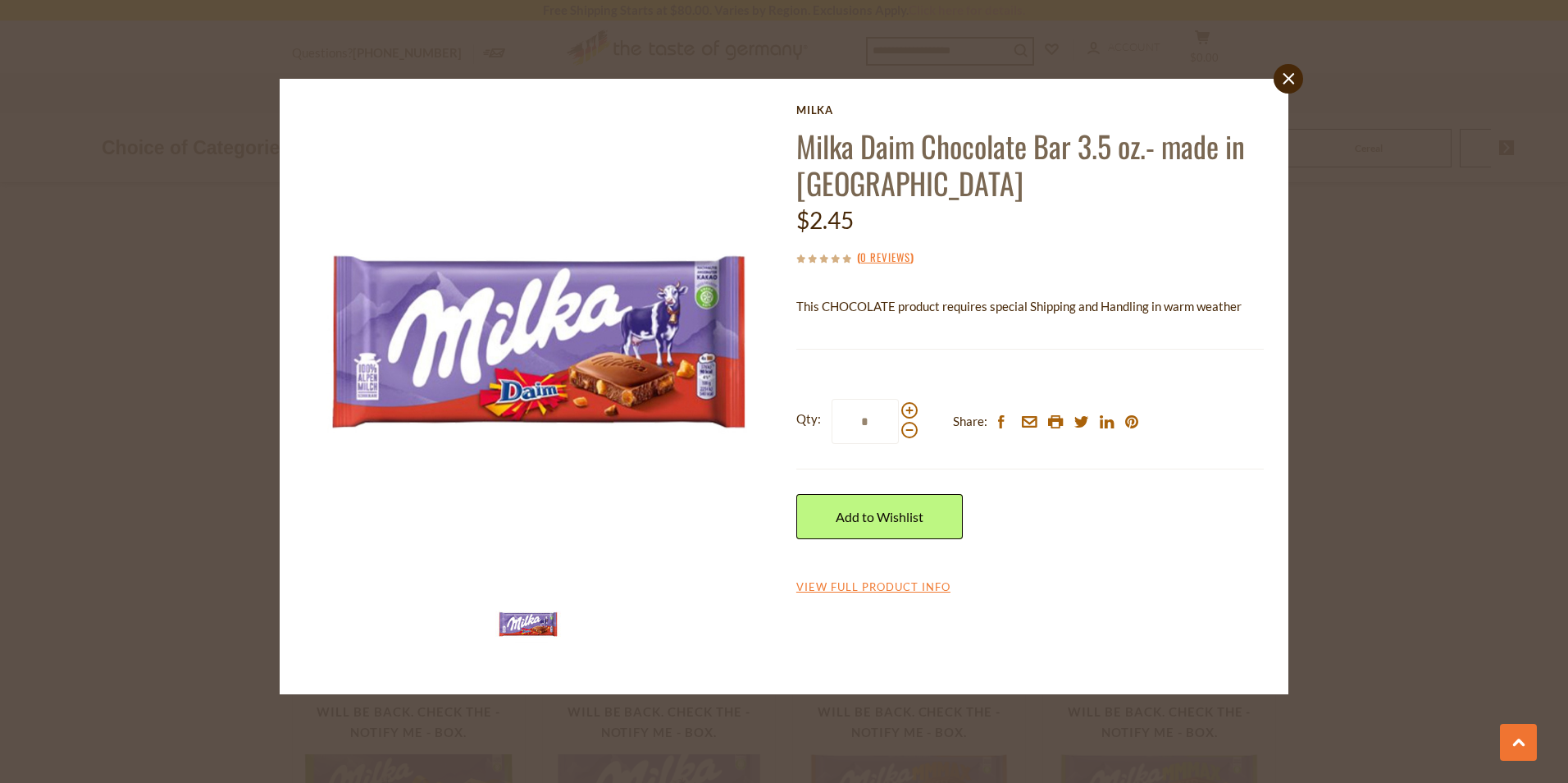
click at [1432, 419] on div "close [PERSON_NAME] Daim Chocolate Bar 3.5 oz.- made in [GEOGRAPHIC_DATA] $2.45…" at bounding box center [784, 391] width 1568 height 783
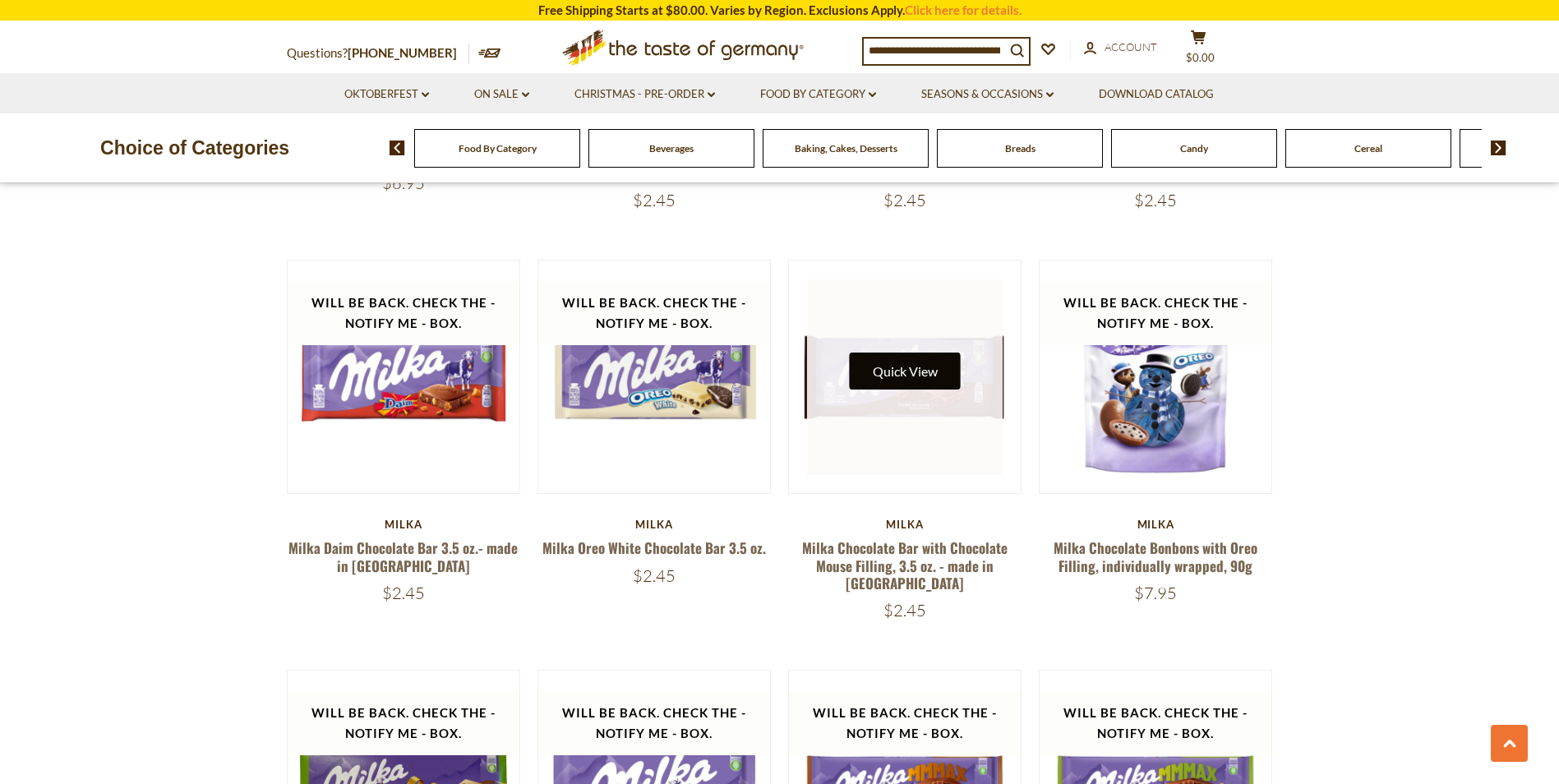
click at [896, 381] on button "Quick View" at bounding box center [906, 371] width 111 height 37
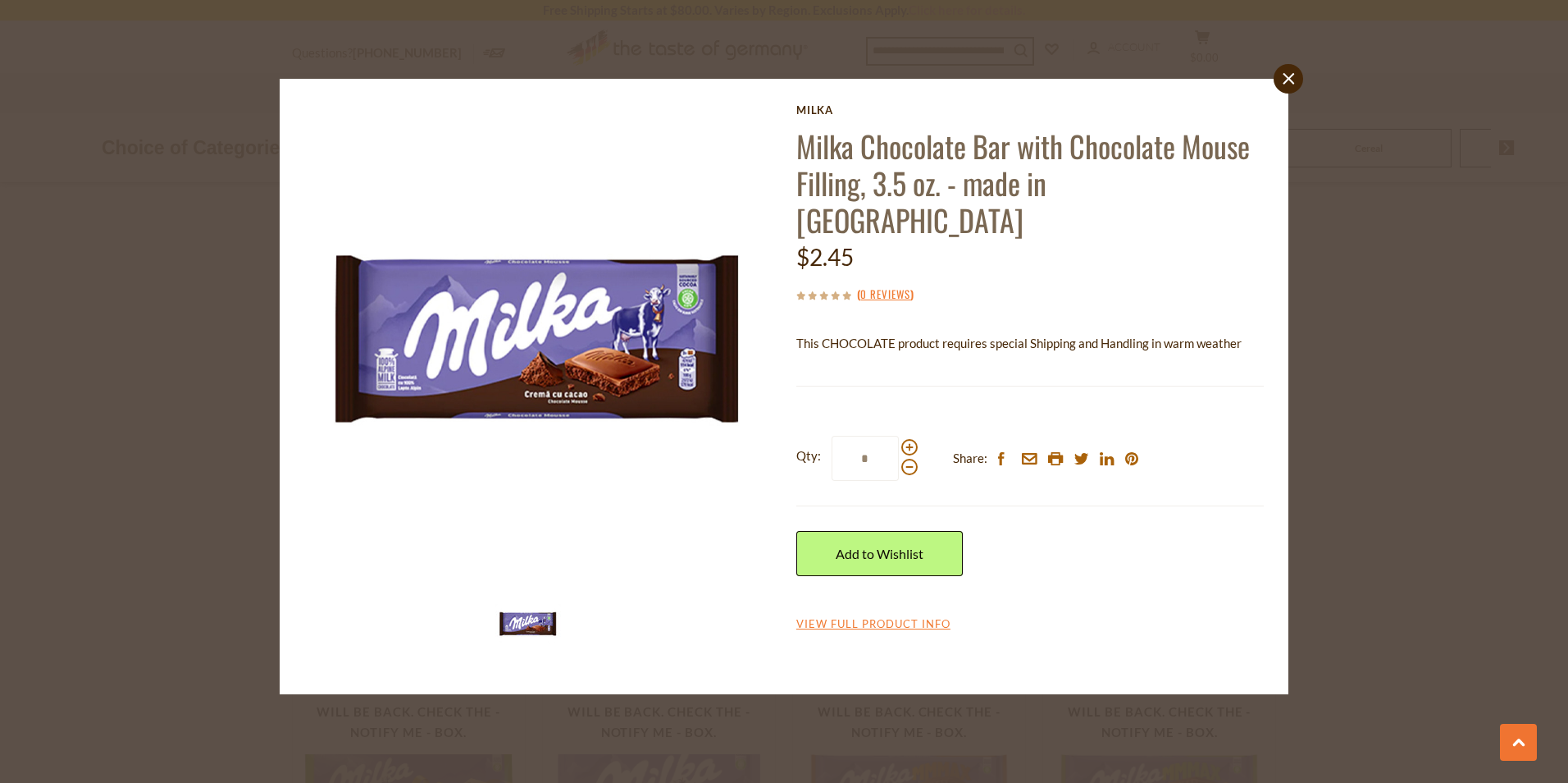
click at [1361, 366] on div "close [PERSON_NAME] Chocolate Bar with Chocolate Mouse Filling, 3.5 oz. - made …" at bounding box center [784, 391] width 1568 height 783
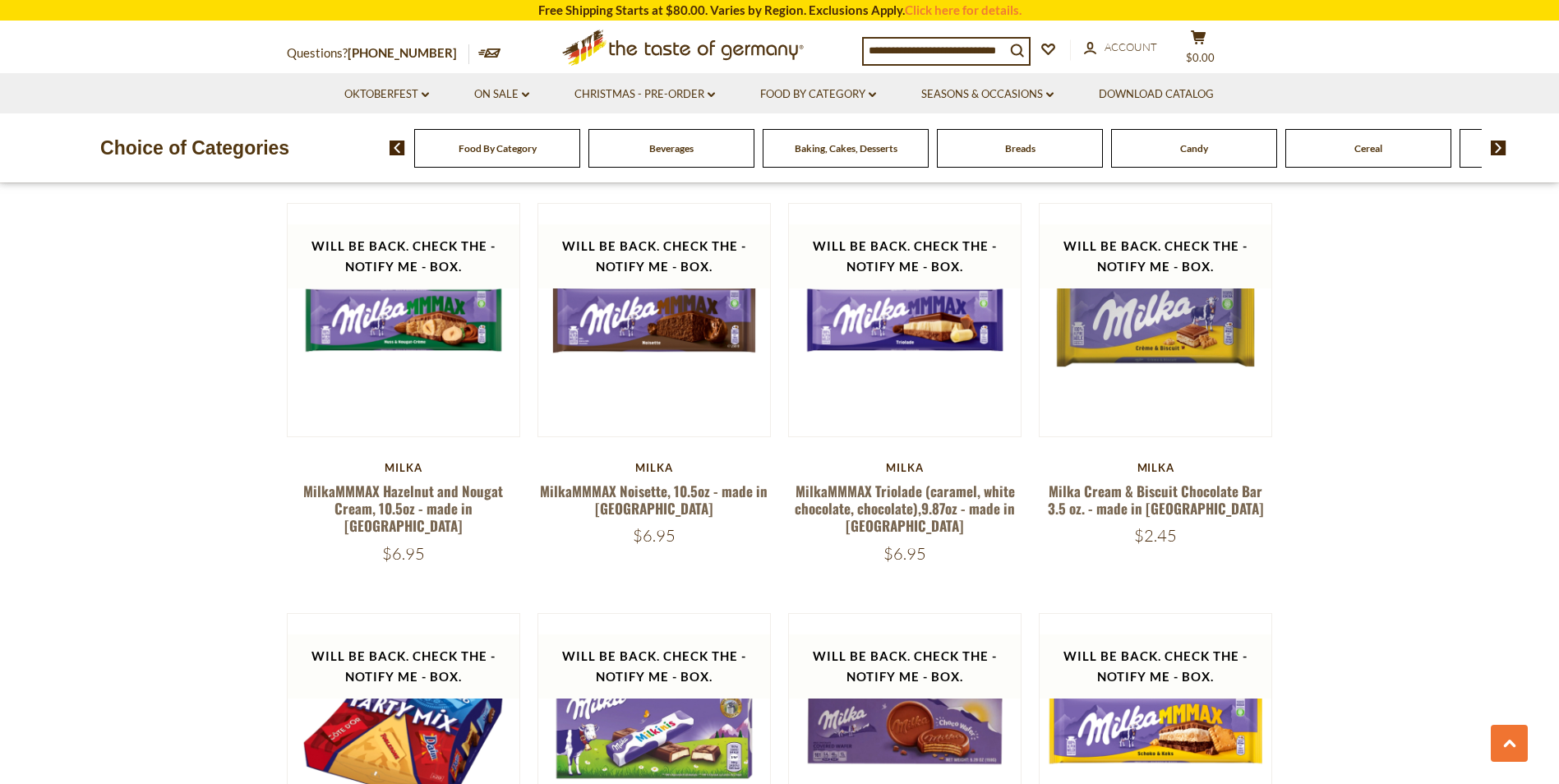
scroll to position [2548, 0]
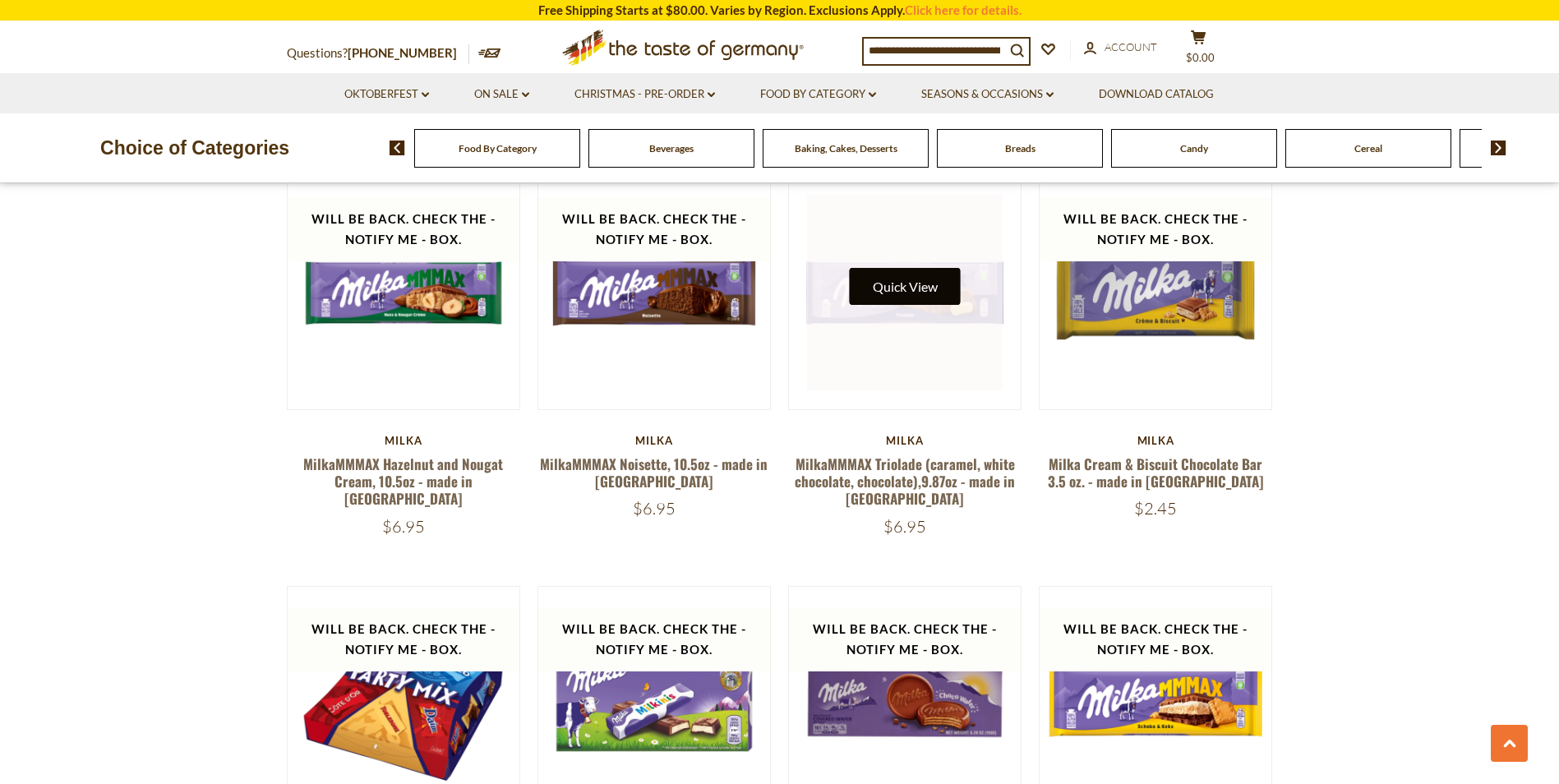
click at [916, 273] on button "Quick View" at bounding box center [906, 286] width 111 height 37
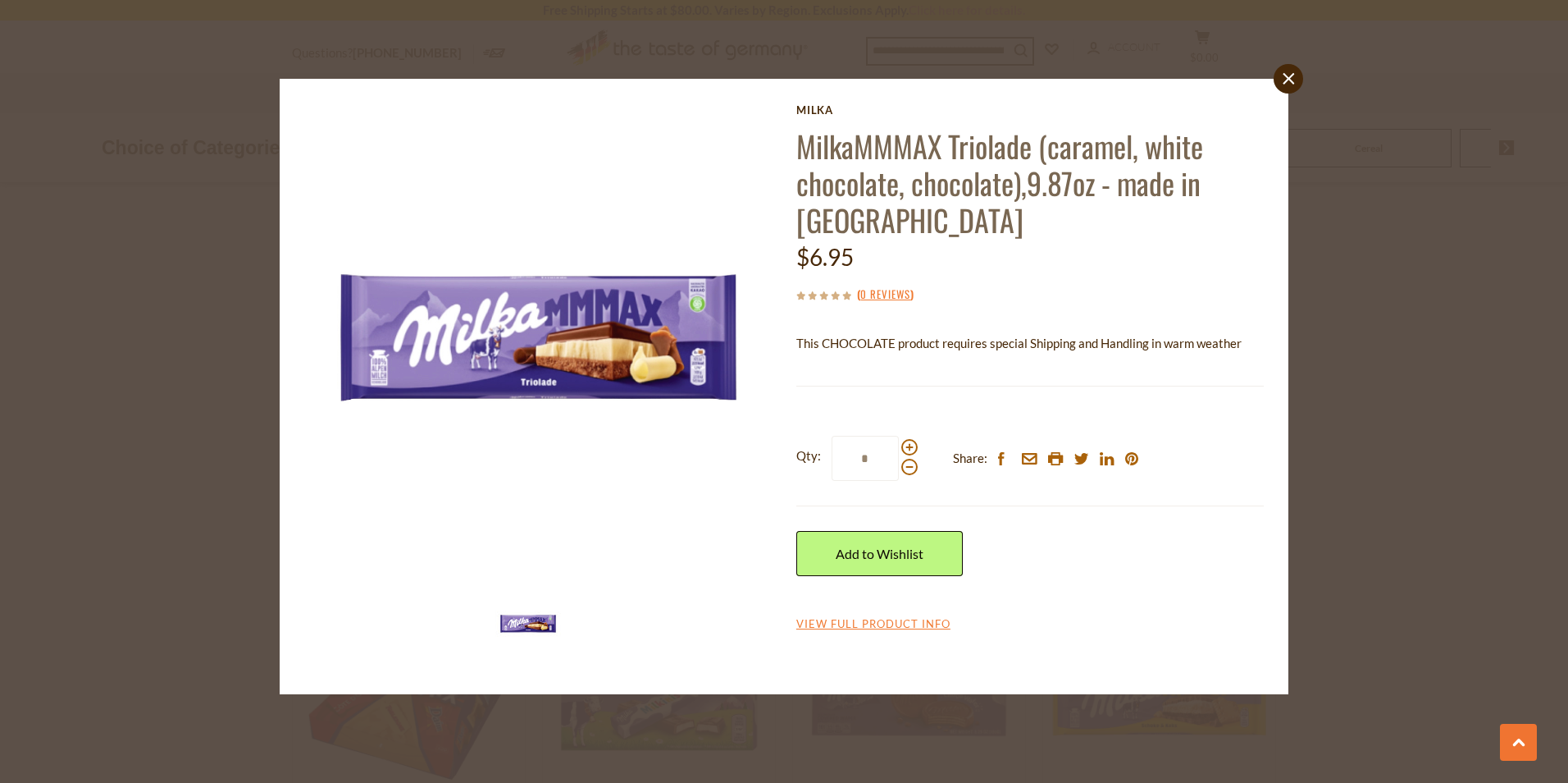
drag, startPoint x: 914, startPoint y: 273, endPoint x: 1230, endPoint y: 265, distance: 316.1
click at [1232, 262] on div "$6.95" at bounding box center [1031, 257] width 468 height 39
click at [1431, 393] on div "close Milka MilkaMMMAX Triolade (caramel, white chocolate, chocolate),9.87oz - …" at bounding box center [784, 391] width 1568 height 783
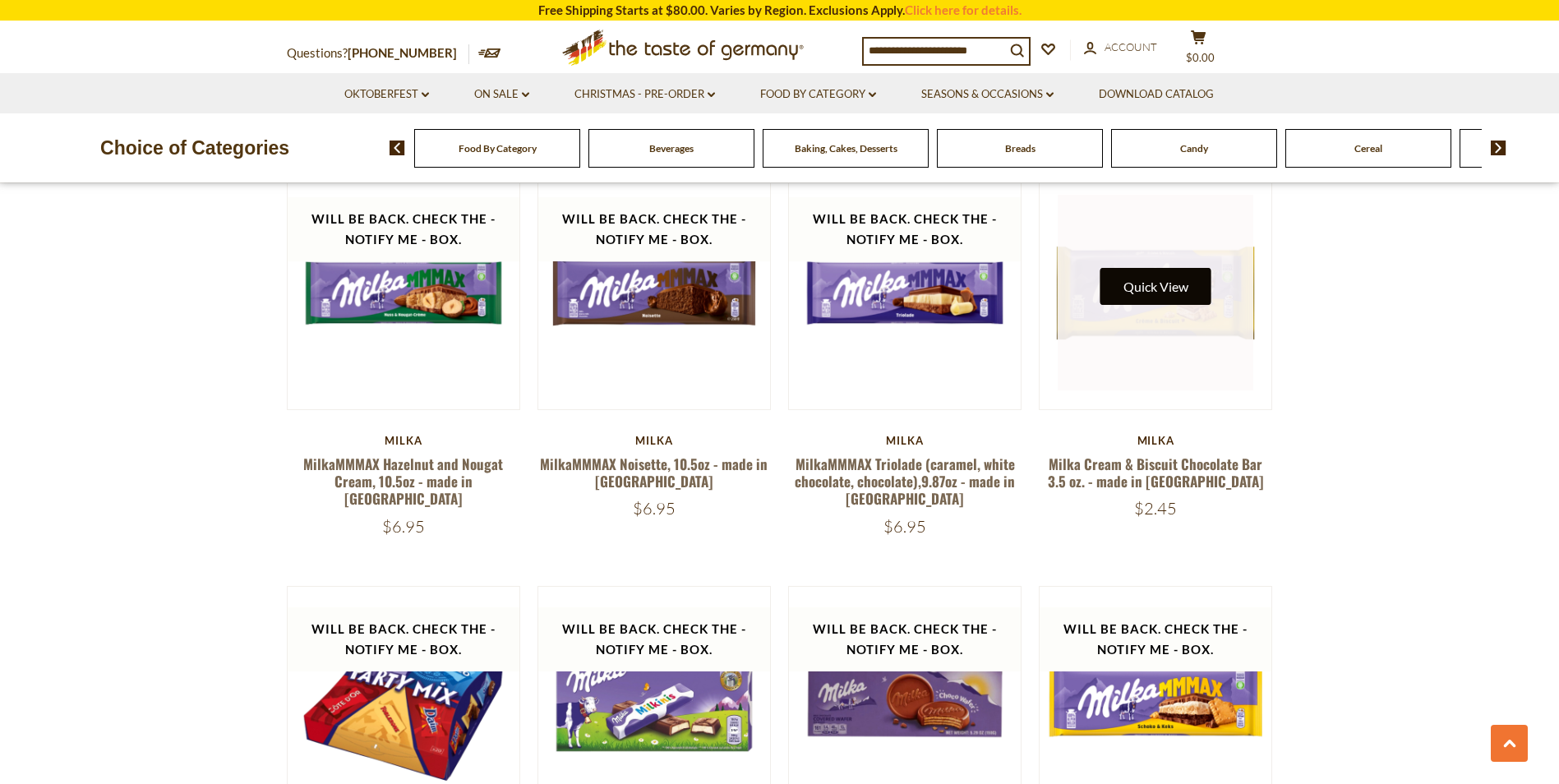
click at [1170, 268] on button "Quick View" at bounding box center [1156, 286] width 111 height 37
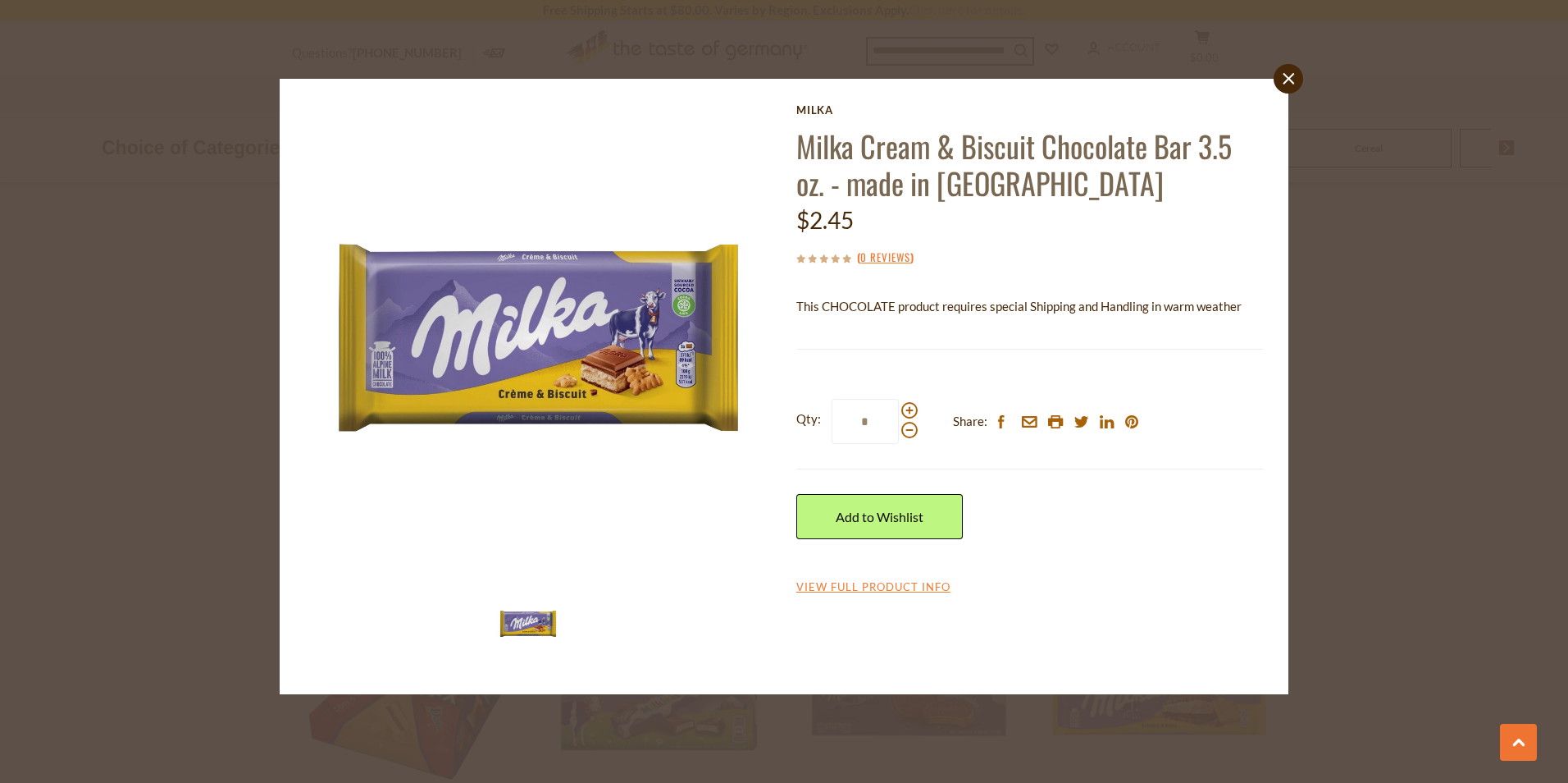
click at [1416, 375] on div "close [PERSON_NAME] Cream & Biscuit Chocolate Bar 3.5 oz. - made in [GEOGRAPHIC…" at bounding box center [784, 391] width 1568 height 783
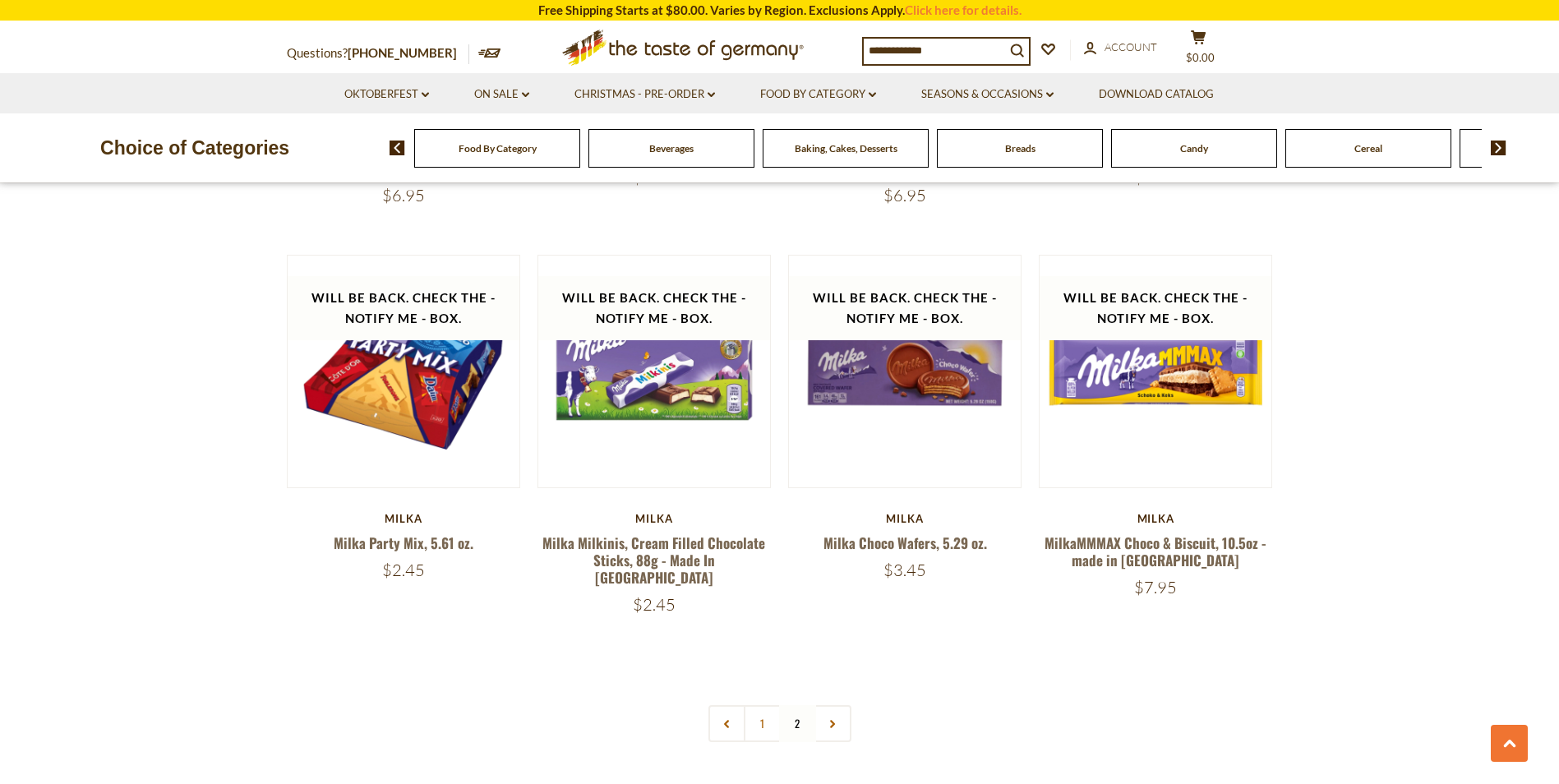
scroll to position [2958, 0]
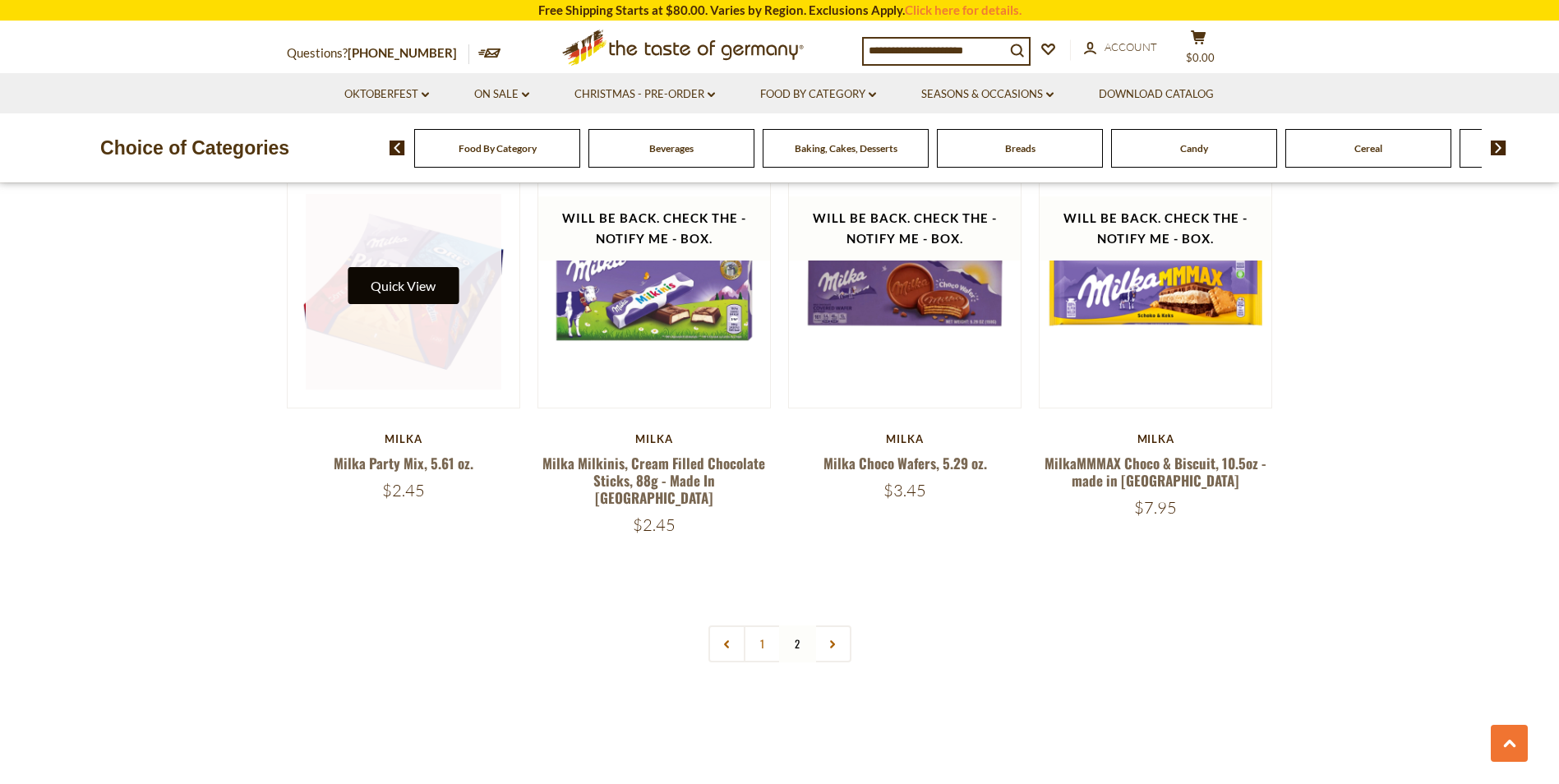
click at [395, 274] on button "Quick View" at bounding box center [403, 285] width 111 height 37
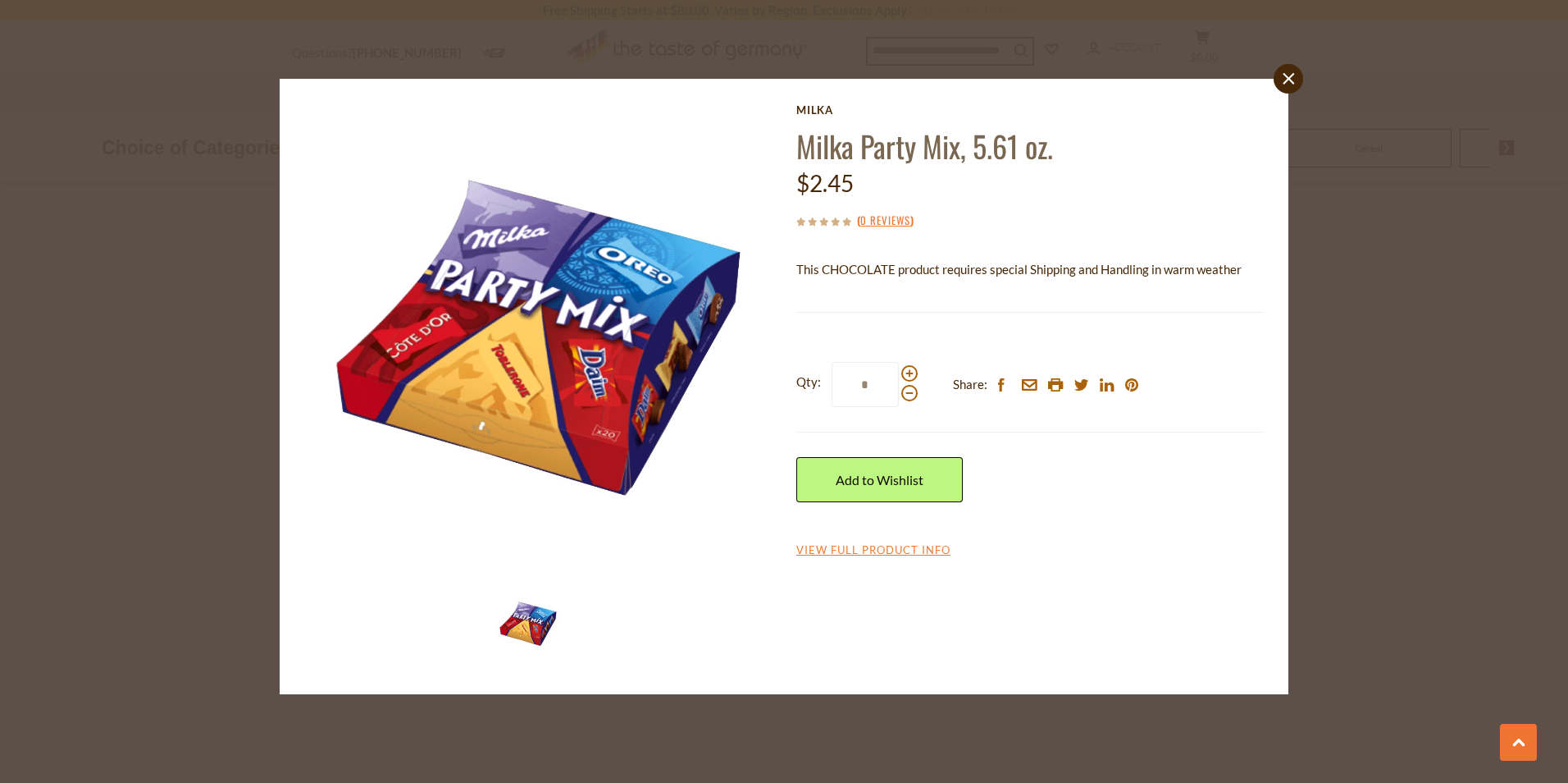
click at [1429, 363] on div "close [PERSON_NAME] Party Mix, 5.61 oz. $2.45 ( 0 Reviews ) This CHOCOLATE prod…" at bounding box center [784, 391] width 1568 height 783
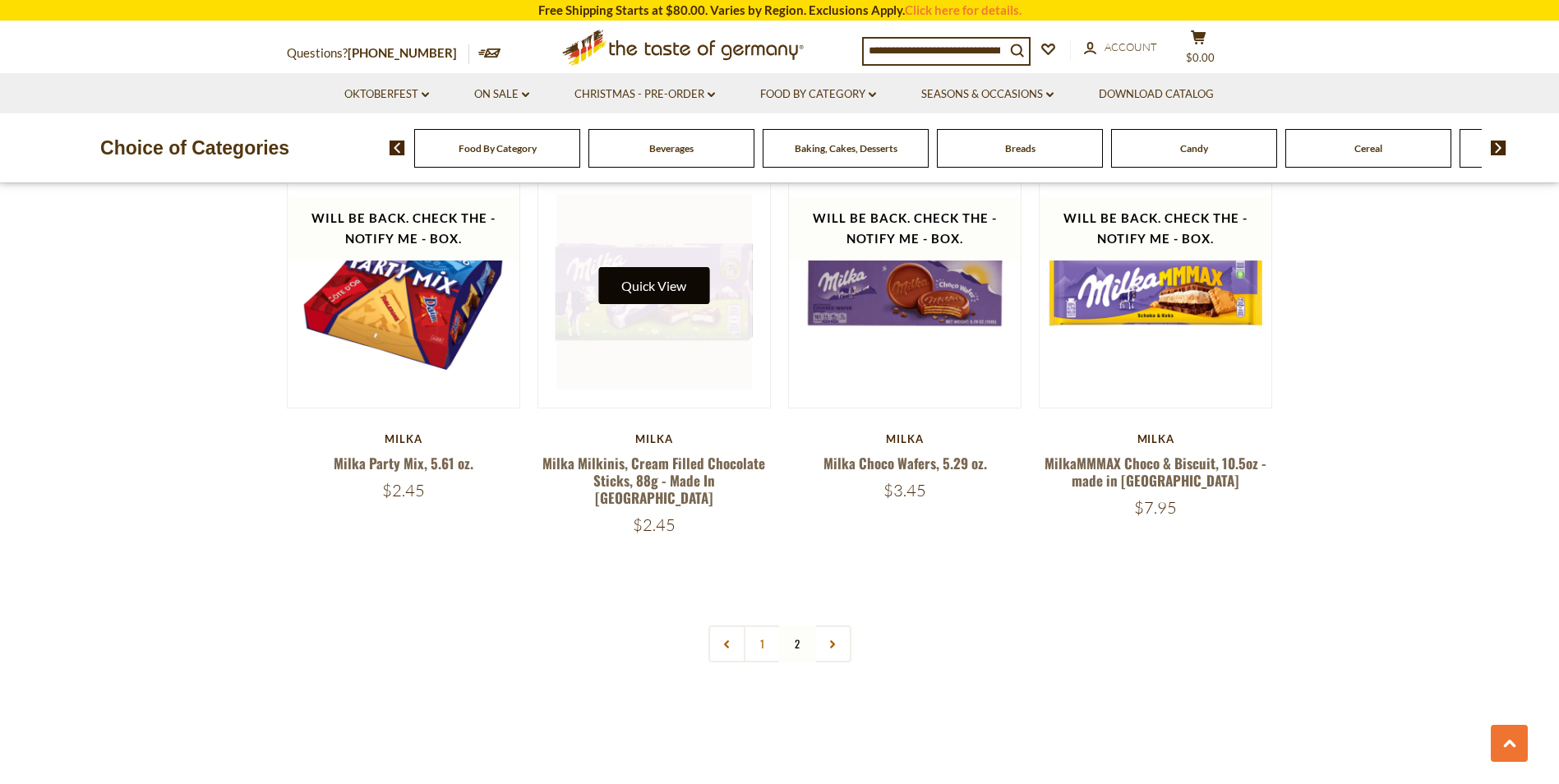
click at [662, 269] on button "Quick View" at bounding box center [654, 285] width 111 height 37
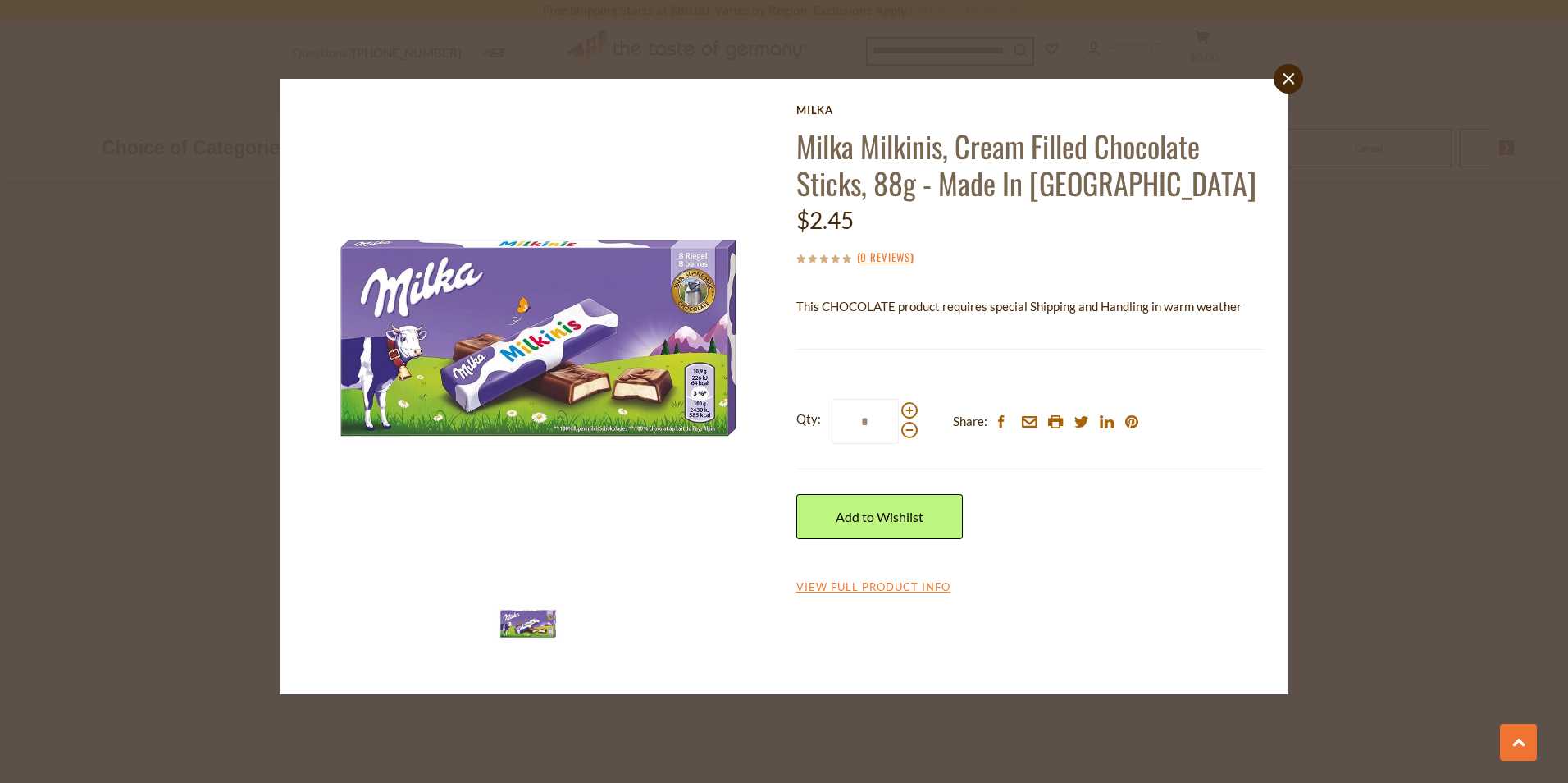
click at [1388, 365] on div "close [PERSON_NAME] Milkinis, Cream Filled Chocolate Sticks, 88g - Made In [GEO…" at bounding box center [784, 391] width 1568 height 783
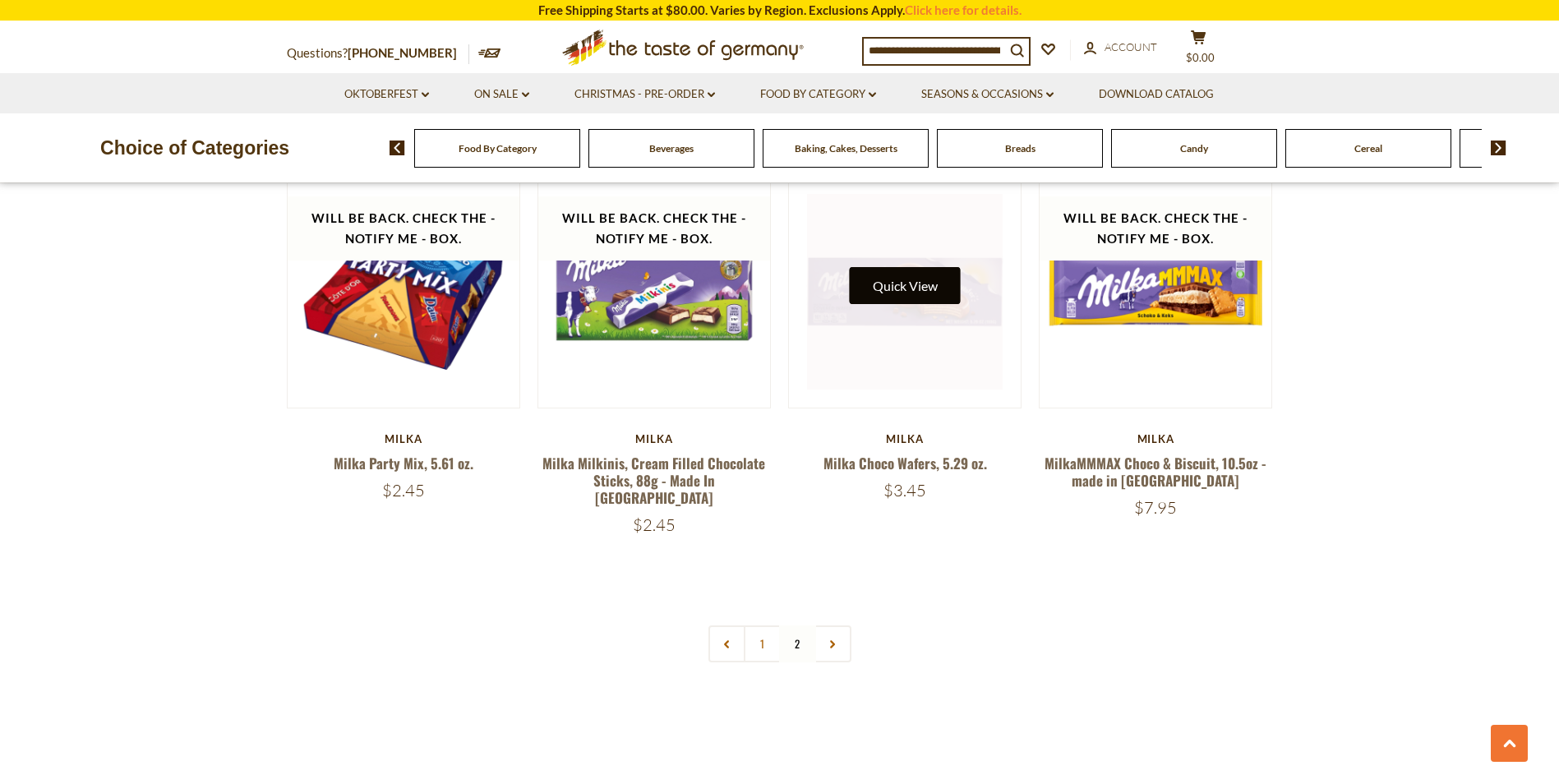
click at [880, 267] on button "Quick View" at bounding box center [906, 285] width 111 height 37
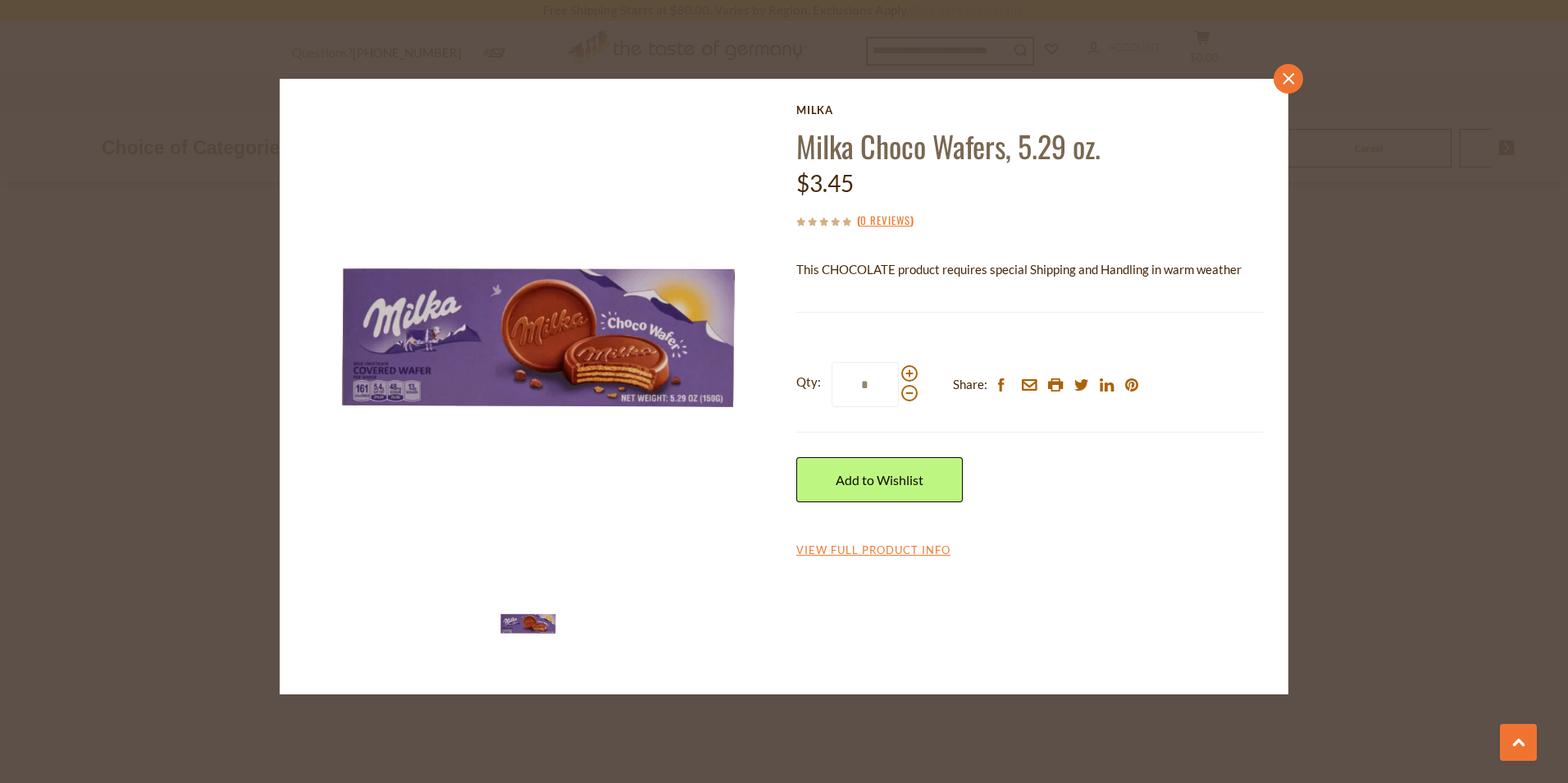
click at [1297, 77] on link "close" at bounding box center [1288, 78] width 29 height 29
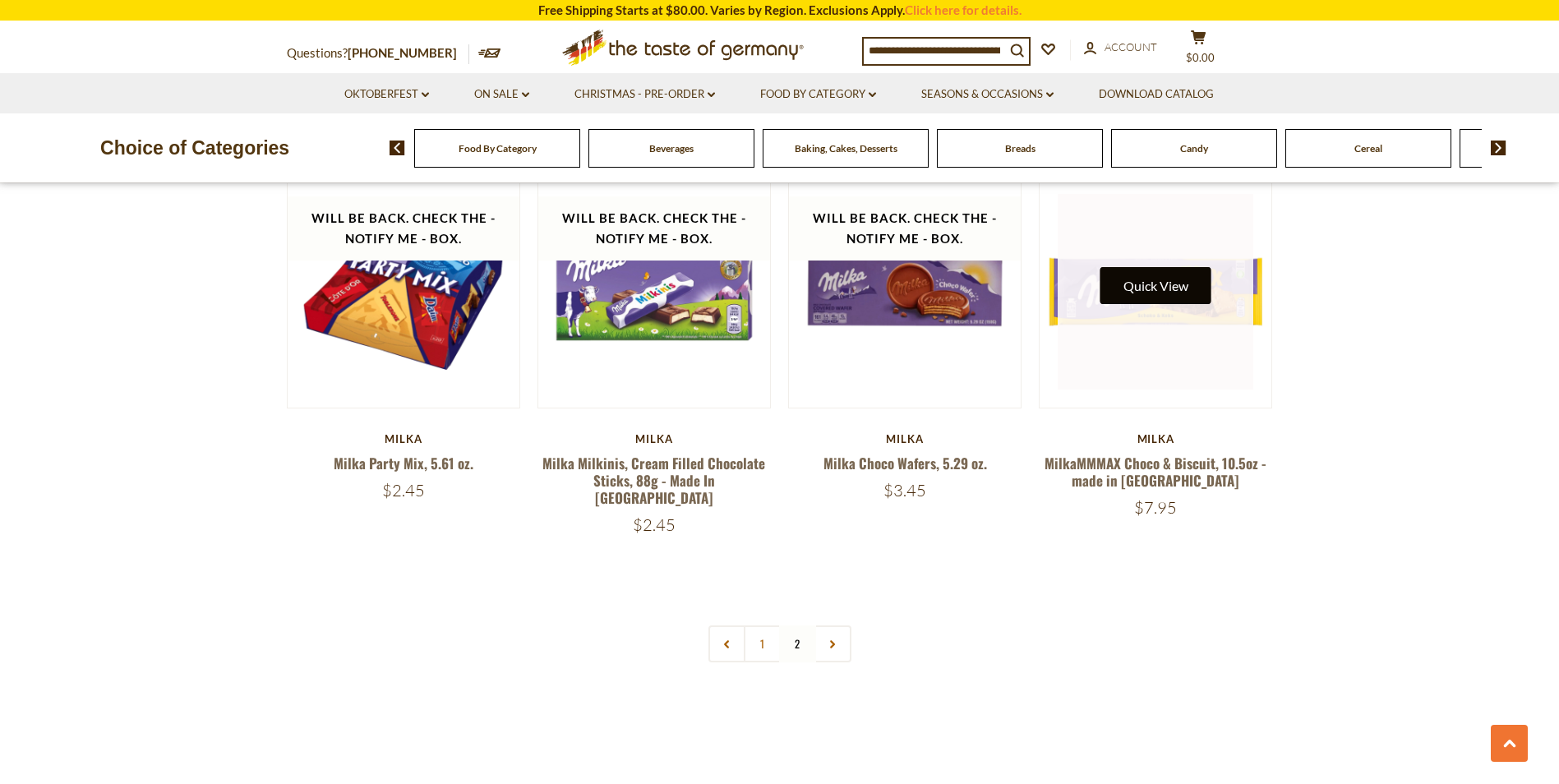
click at [1170, 267] on button "Quick View" at bounding box center [1156, 285] width 111 height 37
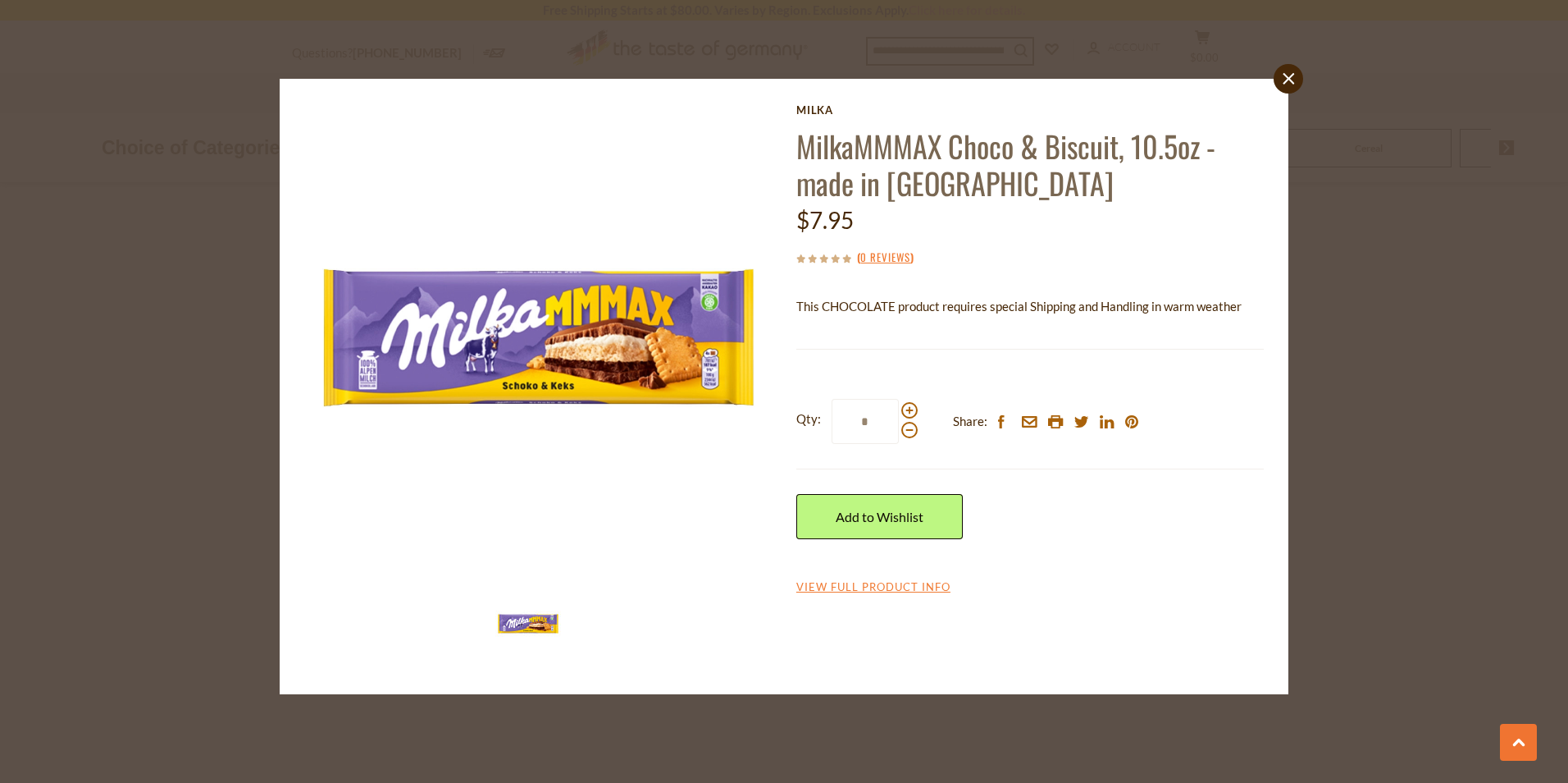
click at [1398, 400] on div "close Milka MilkaMMMAX Choco & Biscuit, 10.5oz - made in [GEOGRAPHIC_DATA] $7.9…" at bounding box center [784, 391] width 1568 height 783
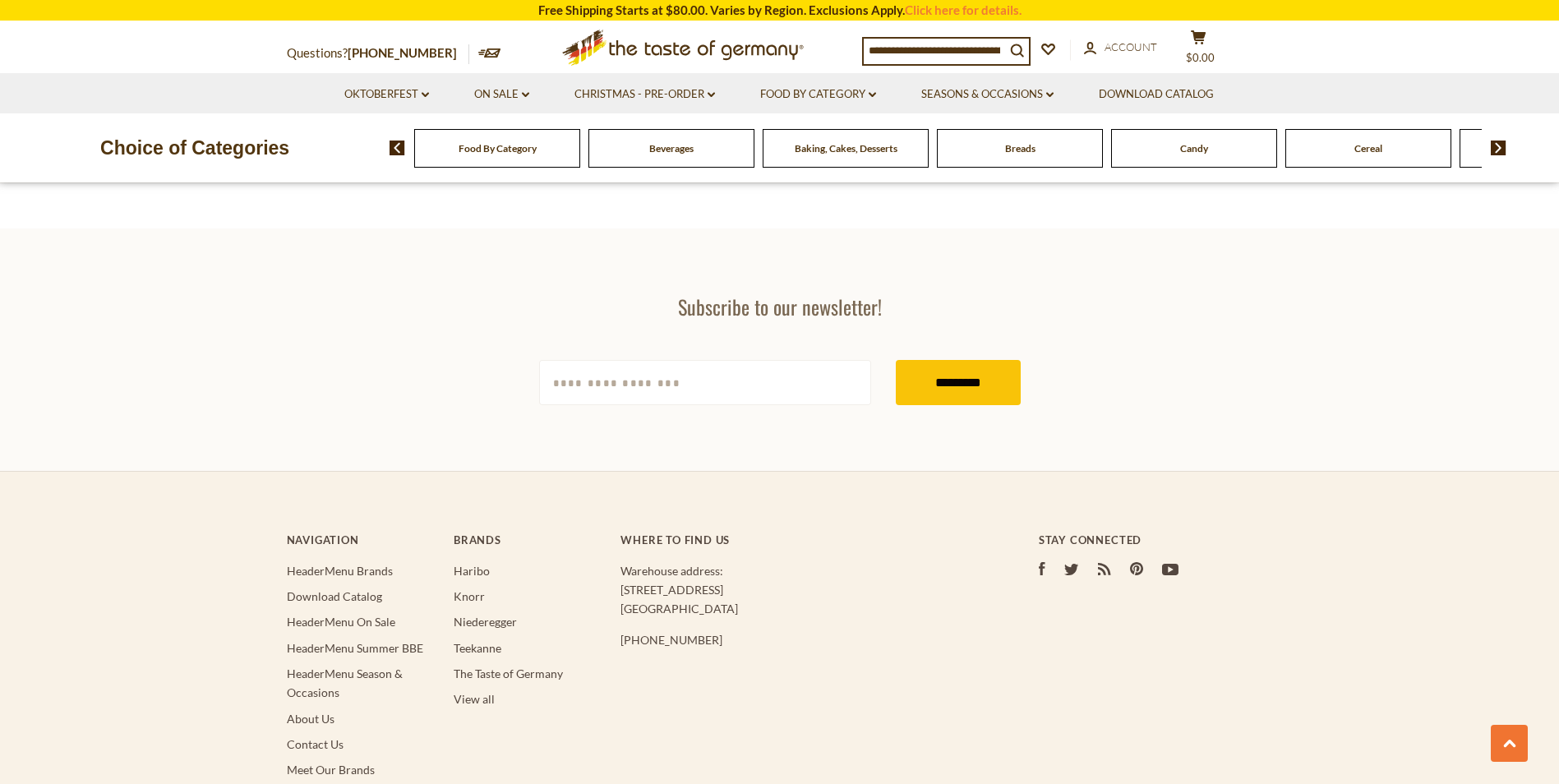
scroll to position [3201, 0]
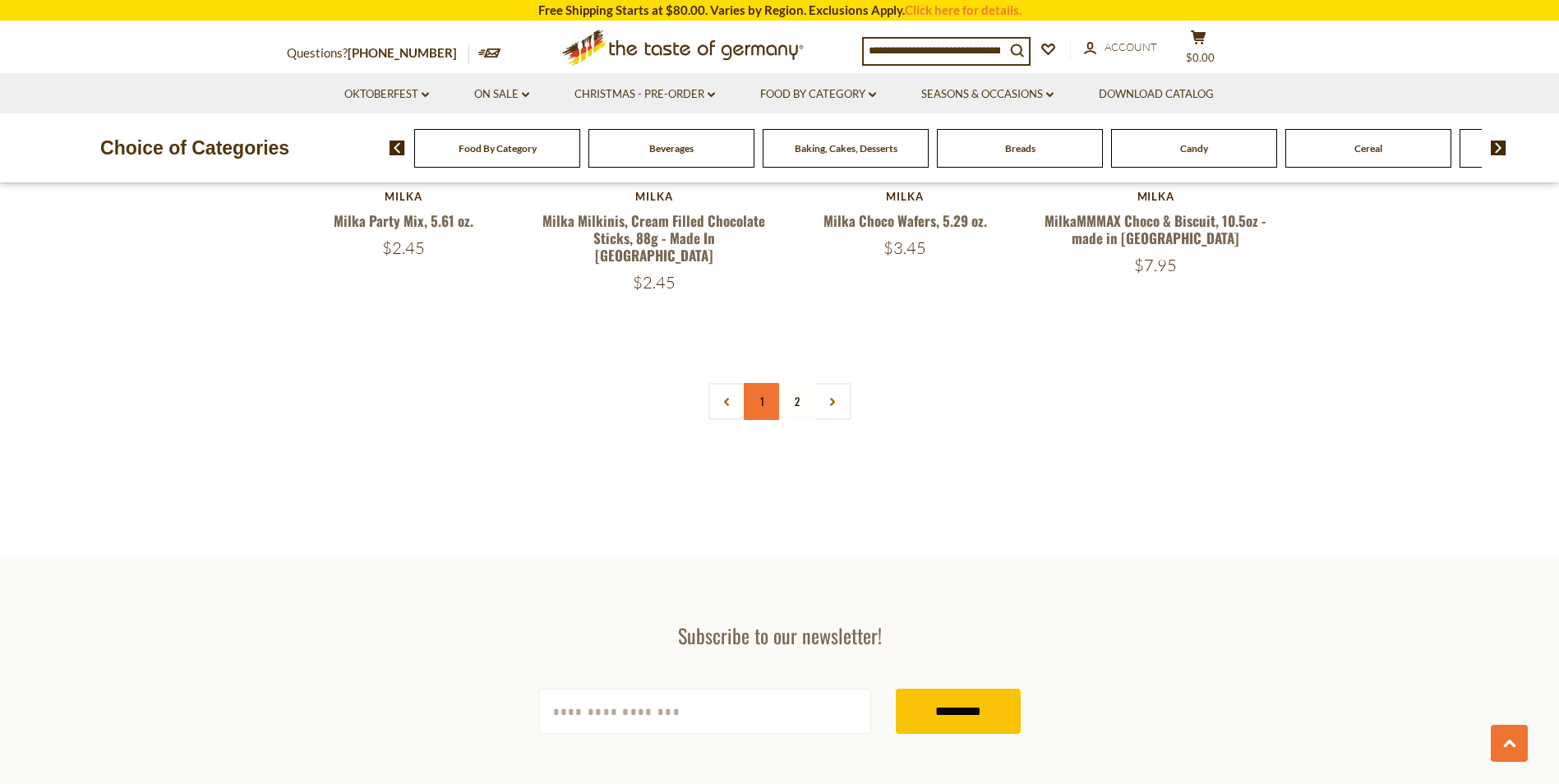
click at [760, 383] on link "1" at bounding box center [762, 401] width 37 height 37
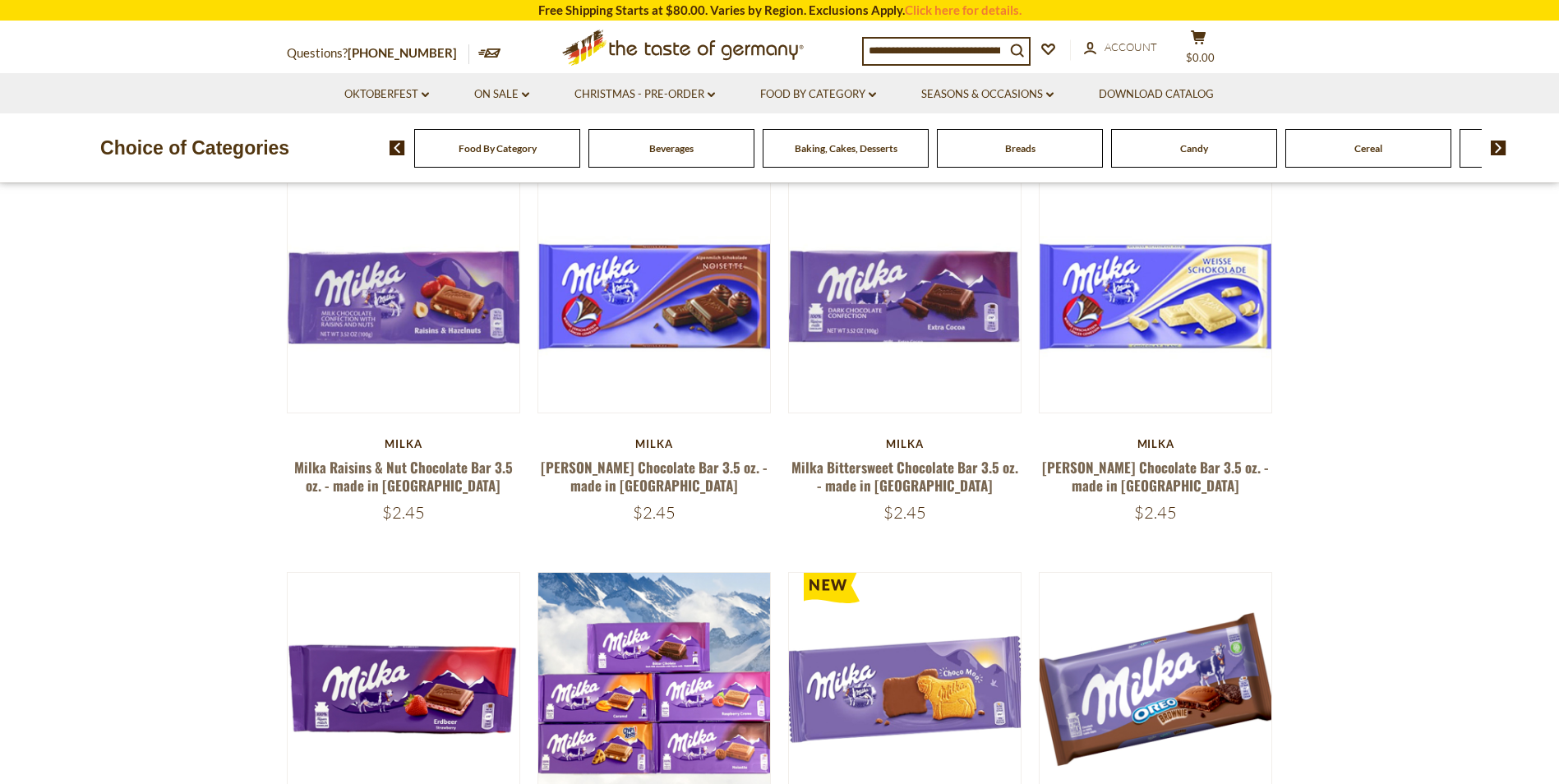
scroll to position [247, 0]
